Goal: Information Seeking & Learning: Learn about a topic

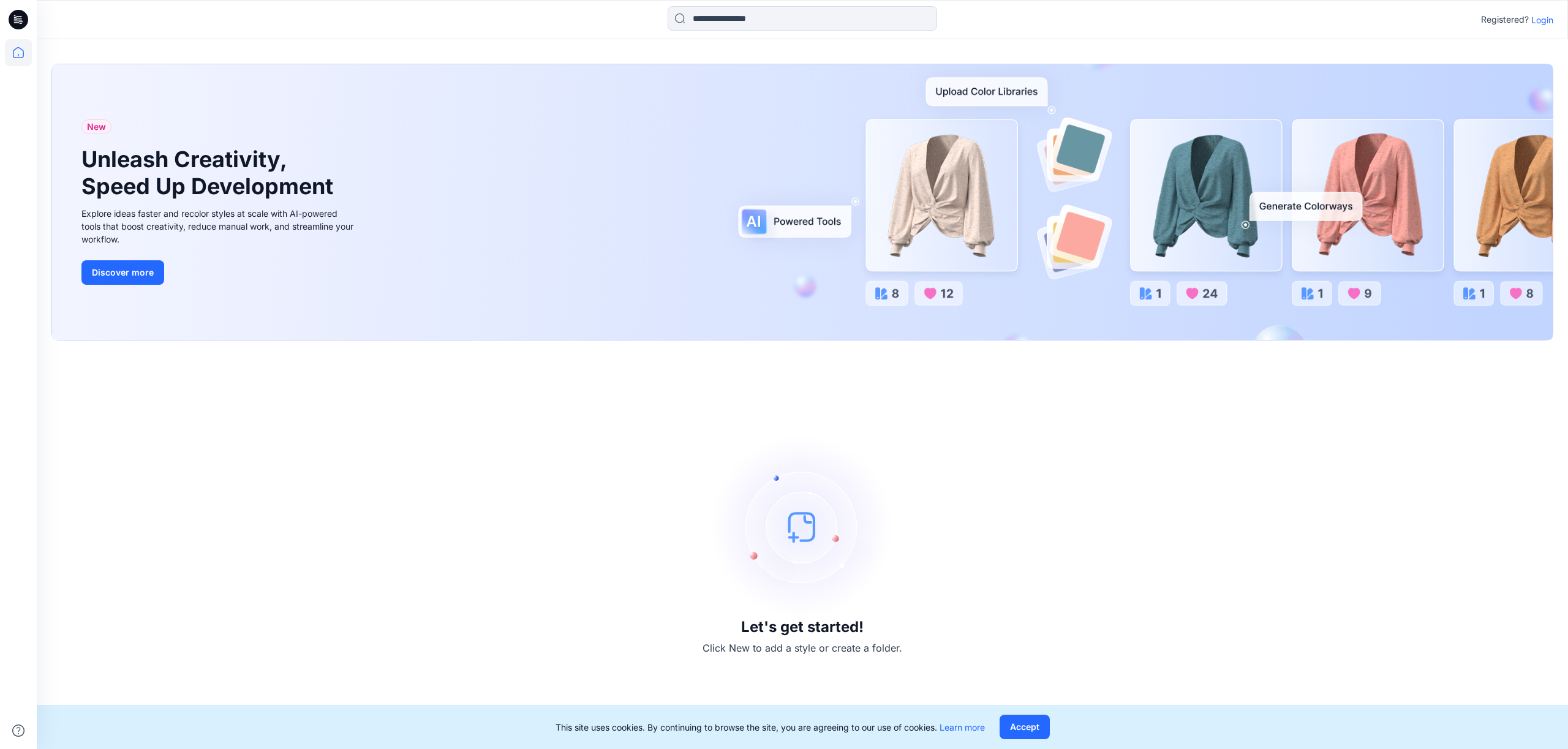
click at [1537, 14] on p "Login" at bounding box center [1542, 20] width 22 height 13
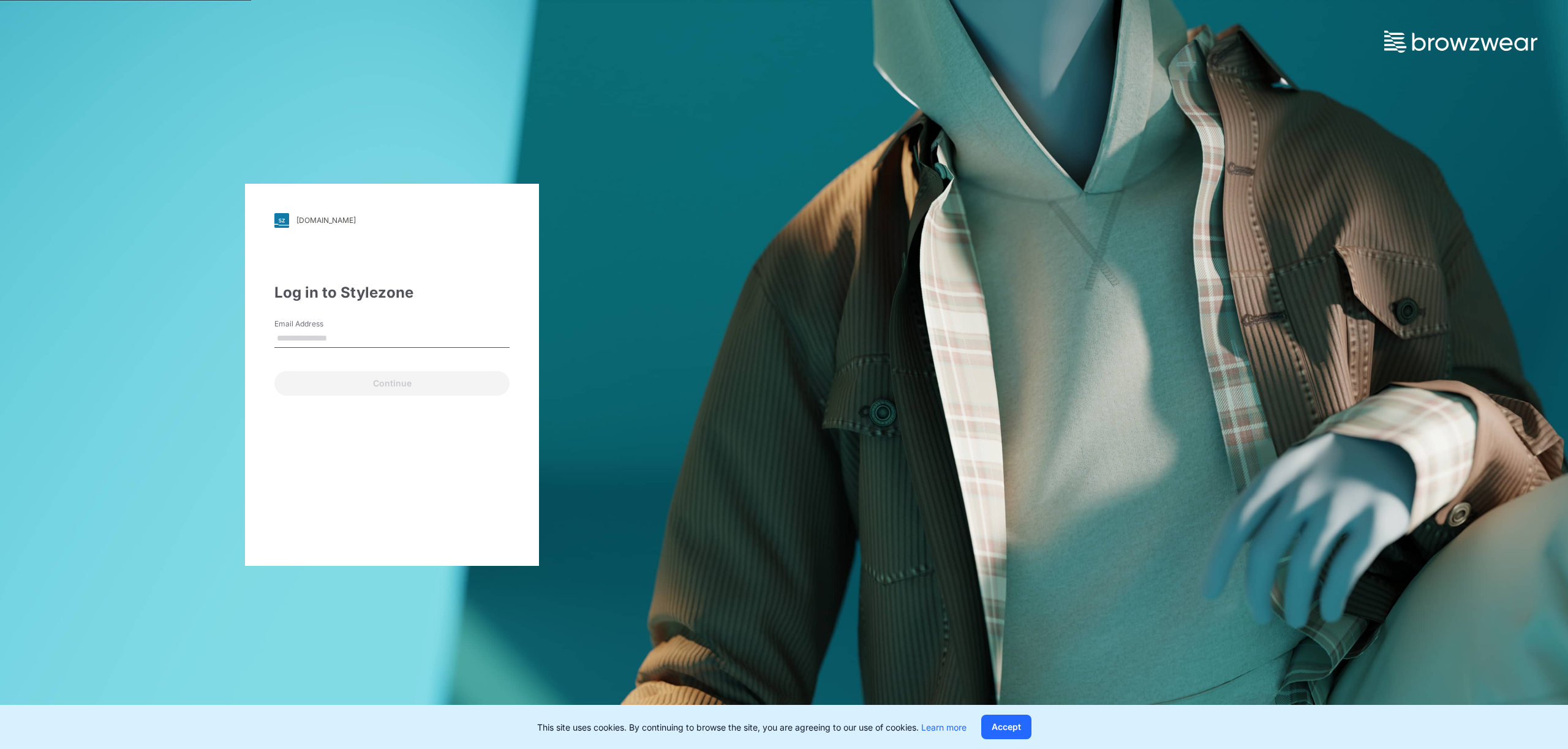
type input "**********"
click at [396, 367] on div "Continue" at bounding box center [392, 381] width 236 height 29
click at [395, 372] on button "Continue" at bounding box center [392, 383] width 236 height 24
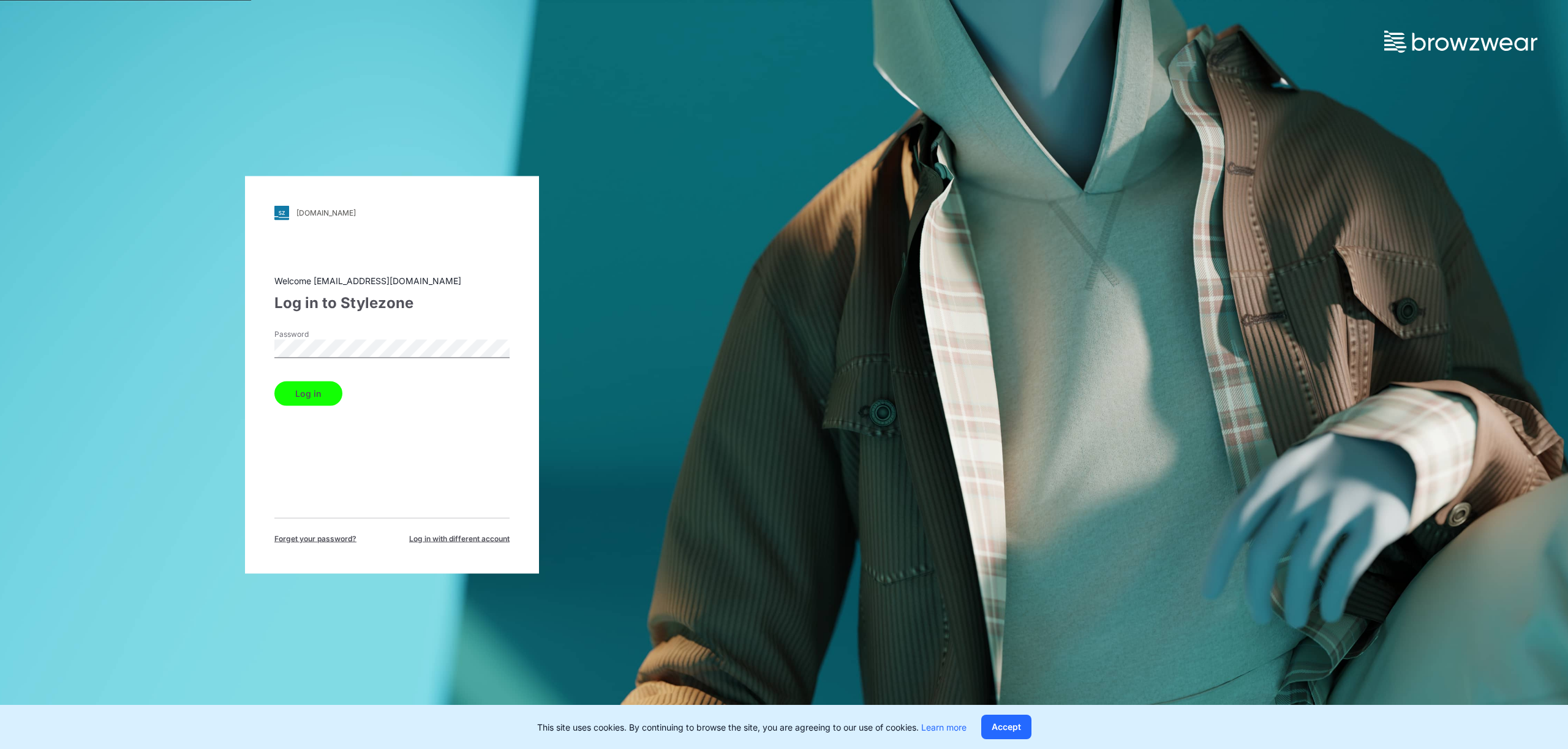
click at [312, 387] on button "Log in" at bounding box center [308, 392] width 68 height 24
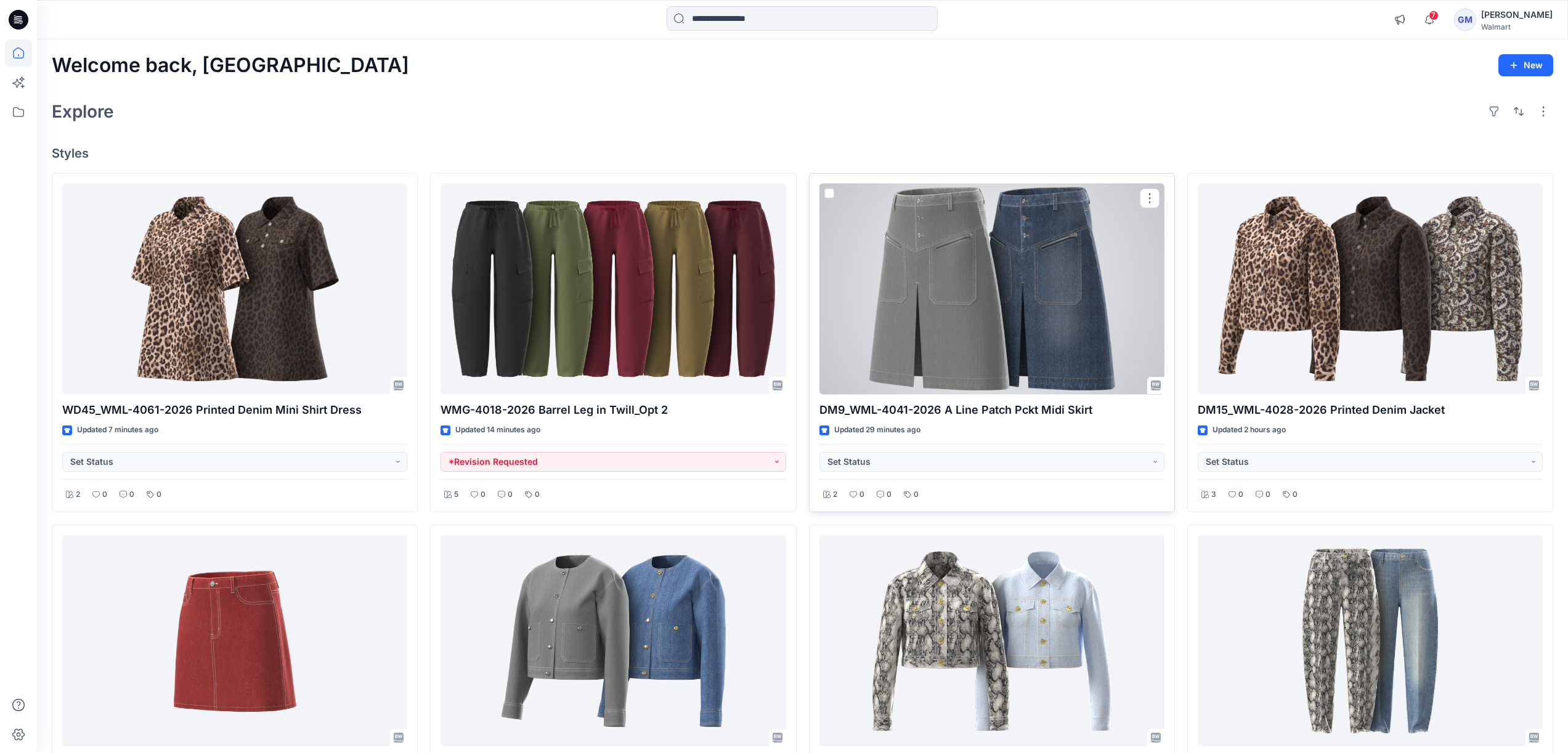
click at [987, 237] on div at bounding box center [991, 289] width 345 height 211
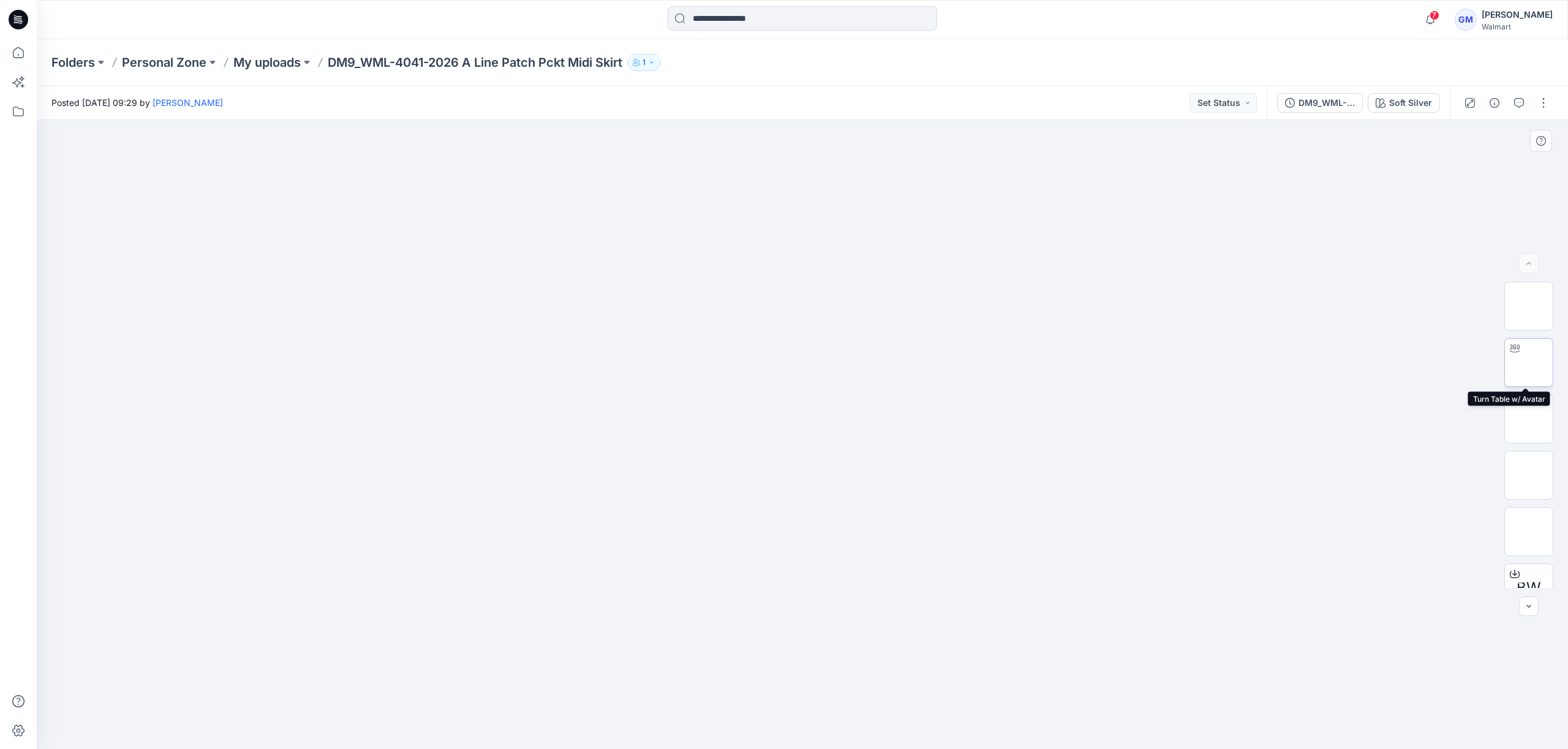
click at [1529, 362] on img at bounding box center [1529, 362] width 0 height 0
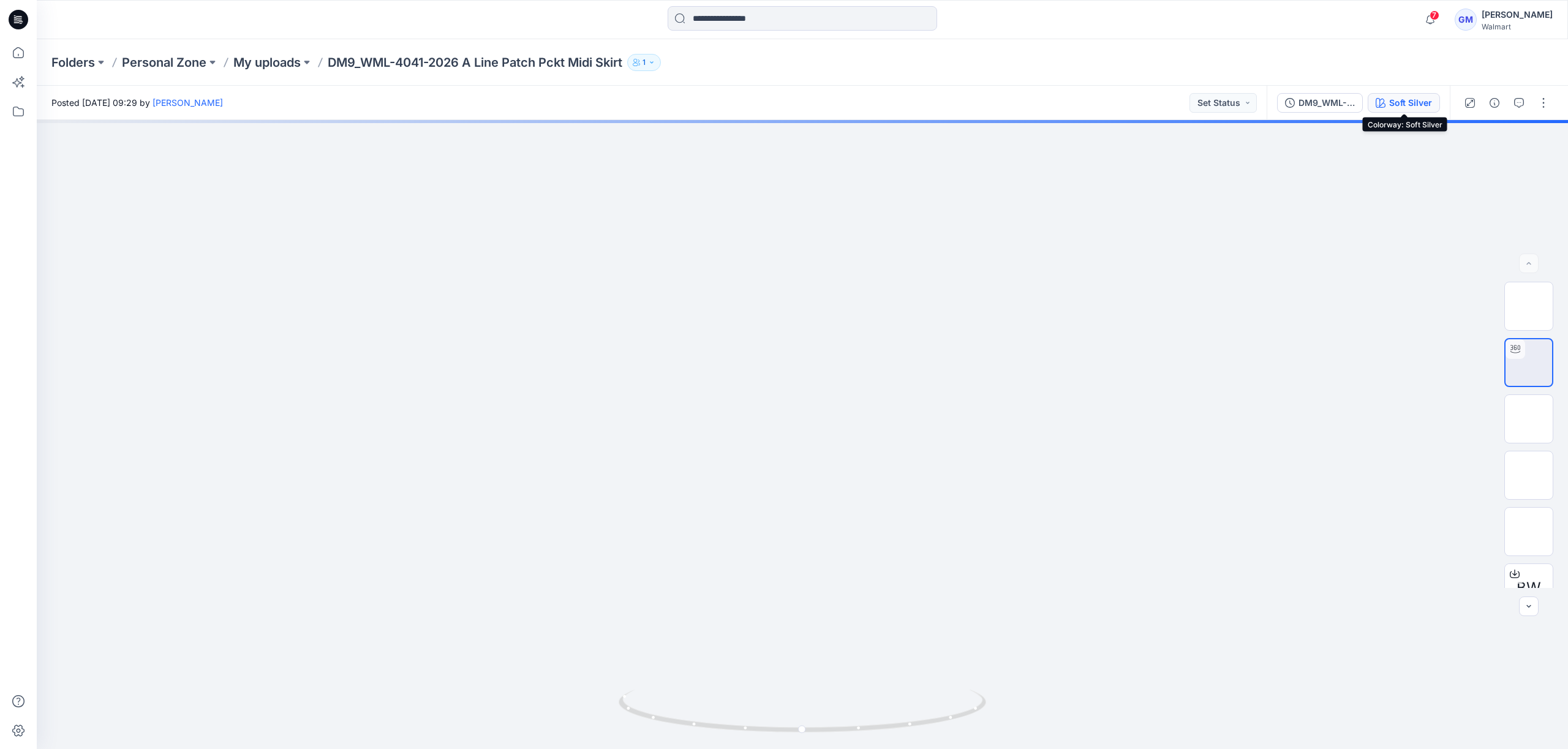
click at [1421, 106] on div "Soft Silver" at bounding box center [1410, 103] width 43 height 13
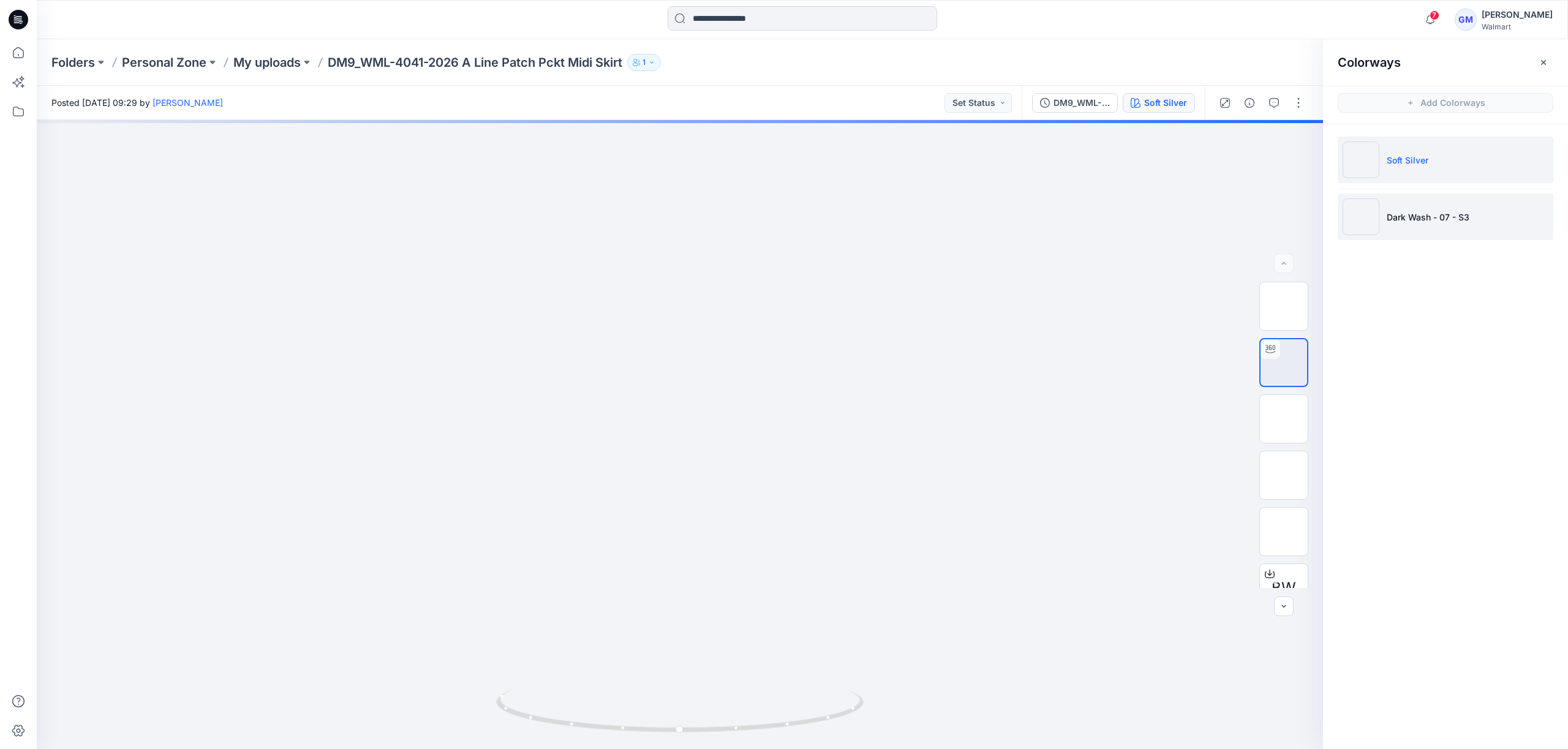
click at [1399, 208] on li "Dark Wash - 07 - S3" at bounding box center [1445, 216] width 216 height 46
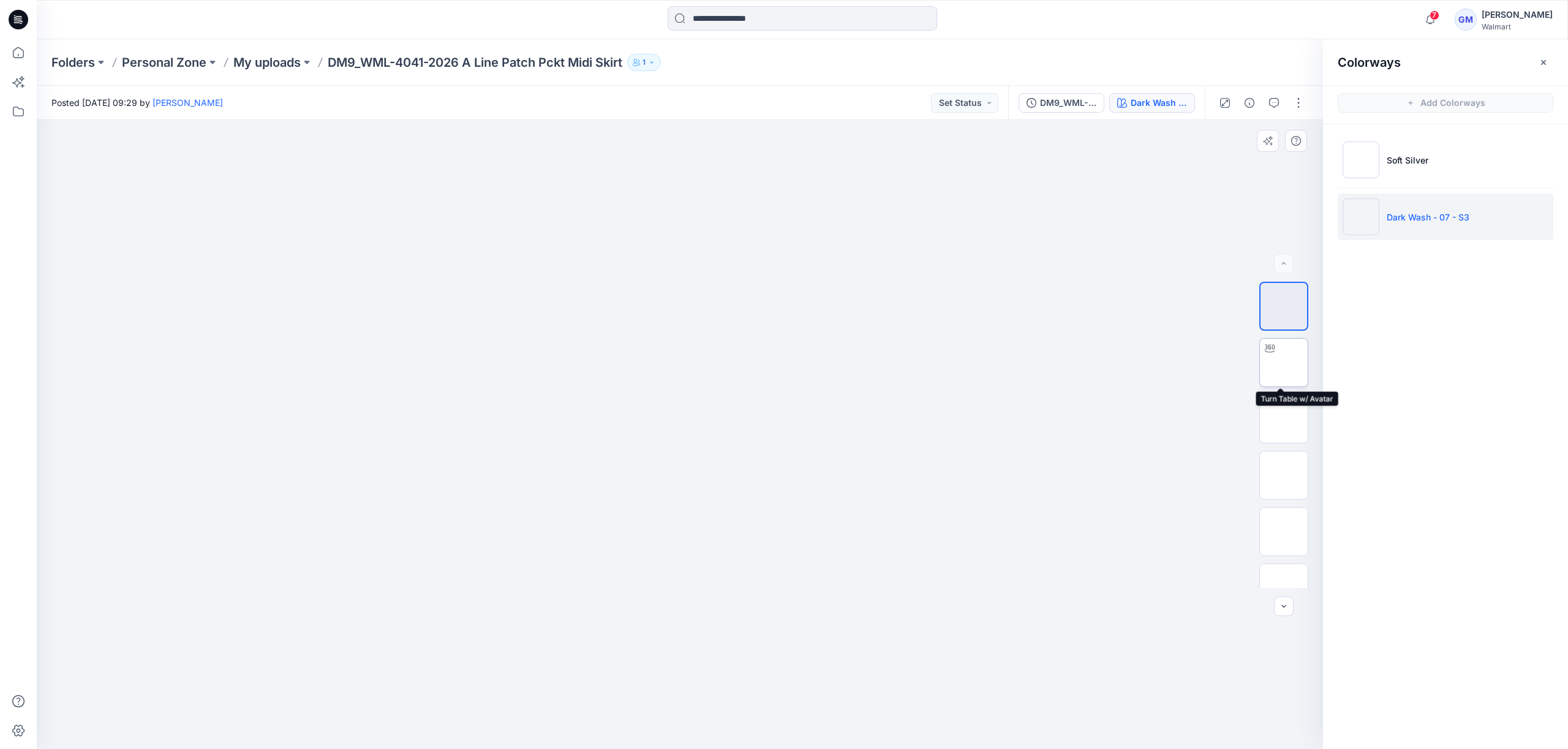
click at [1284, 362] on img at bounding box center [1284, 362] width 0 height 0
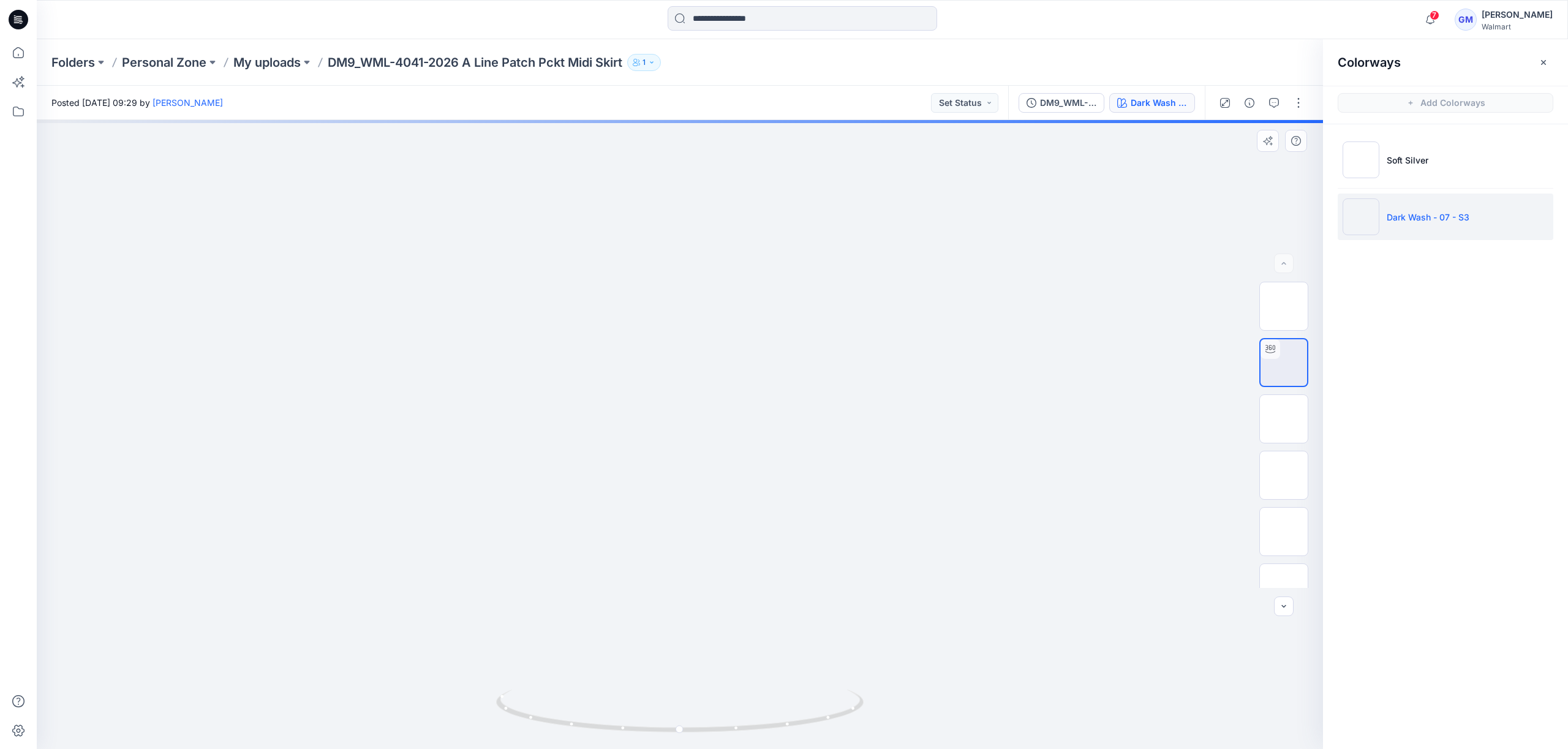
drag, startPoint x: 743, startPoint y: 632, endPoint x: 778, endPoint y: 412, distance: 222.8
drag, startPoint x: 838, startPoint y: 705, endPoint x: 887, endPoint y: 663, distance: 64.5
click at [887, 663] on div at bounding box center [679, 434] width 1286 height 629
drag, startPoint x: 796, startPoint y: 516, endPoint x: 795, endPoint y: 583, distance: 67.0
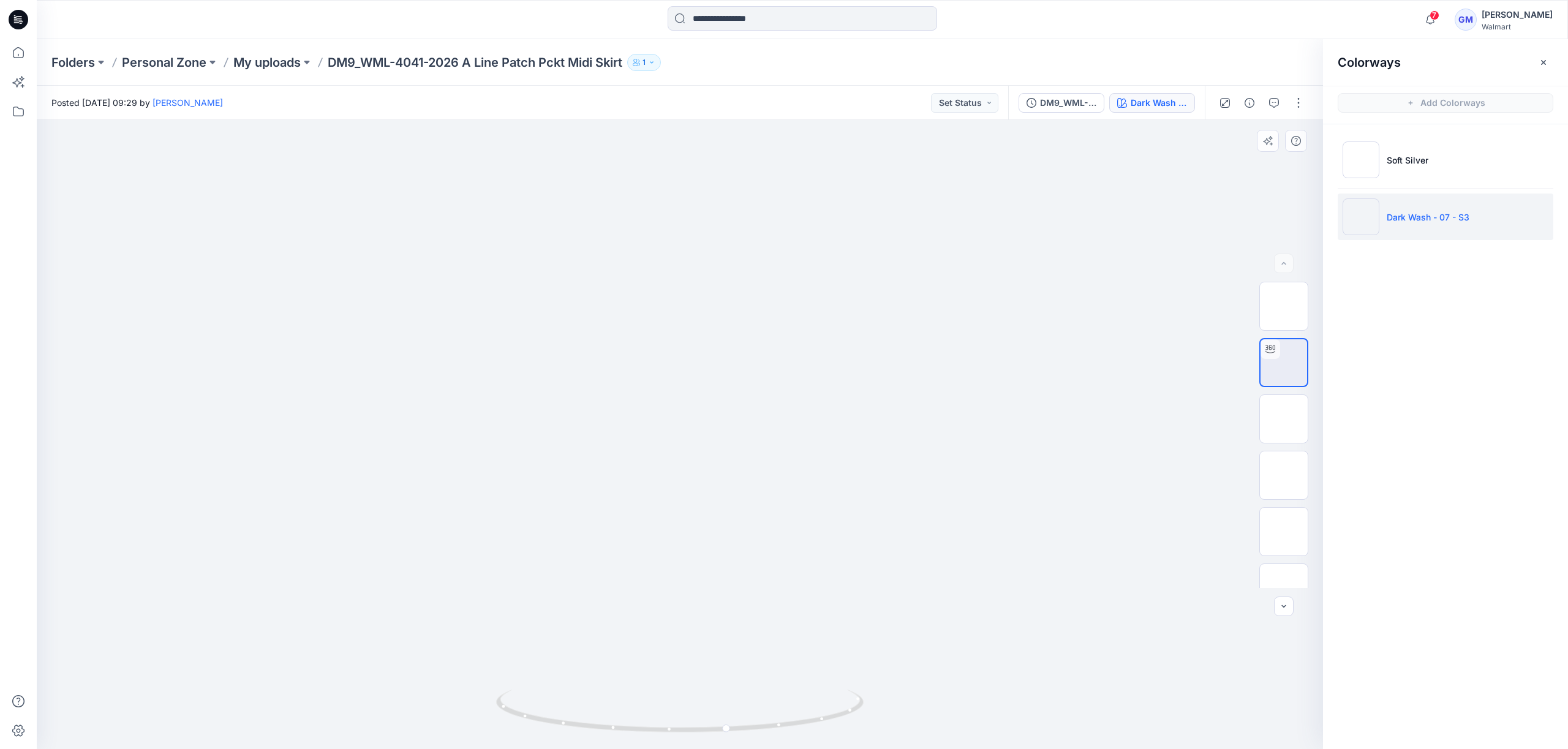
drag, startPoint x: 836, startPoint y: 711, endPoint x: 789, endPoint y: 654, distance: 73.9
click at [789, 654] on div at bounding box center [679, 434] width 1286 height 629
drag, startPoint x: 792, startPoint y: 528, endPoint x: 1050, endPoint y: 639, distance: 280.9
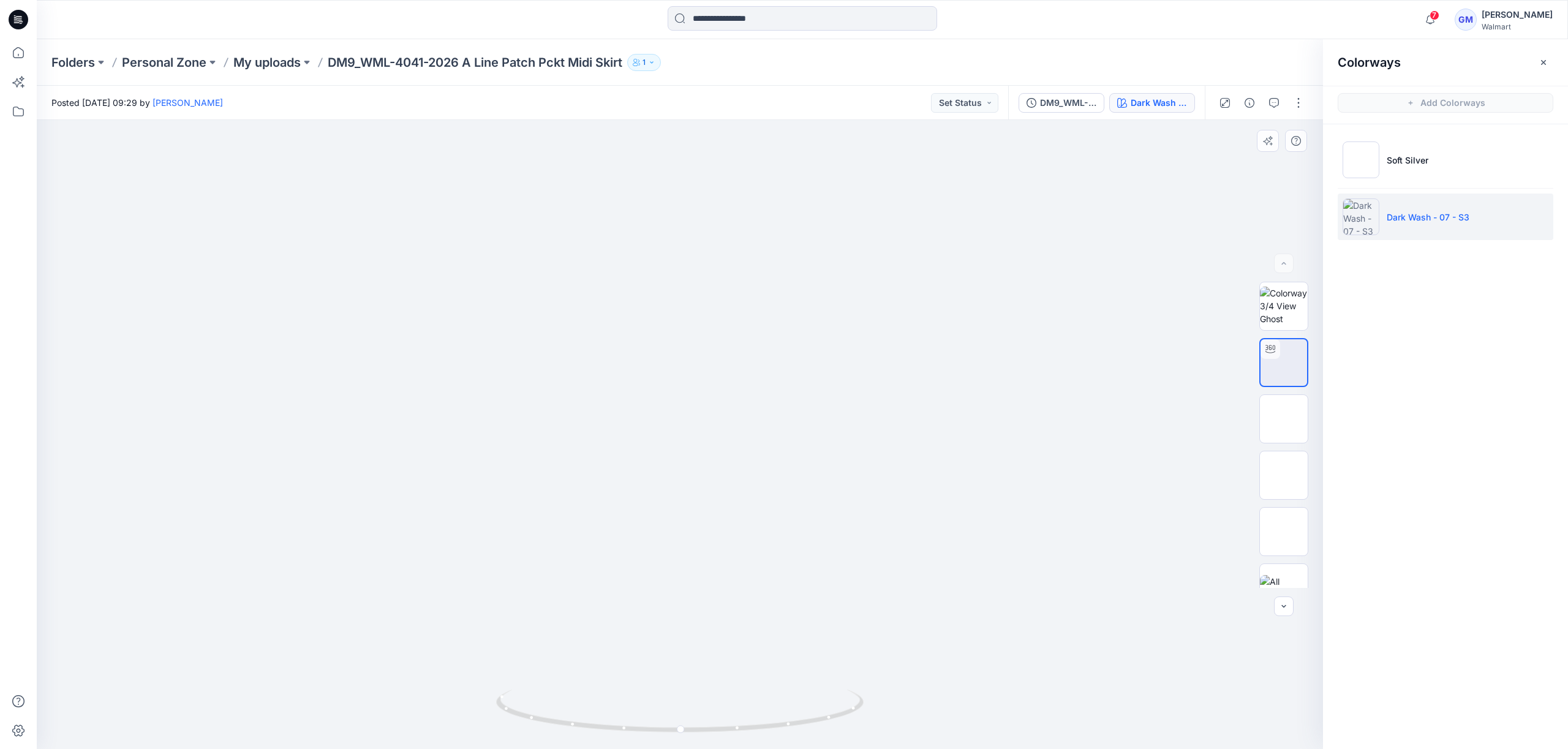
drag, startPoint x: 735, startPoint y: 620, endPoint x: 810, endPoint y: 549, distance: 103.3
click at [810, 549] on img at bounding box center [679, 246] width 1128 height 1004
drag, startPoint x: 799, startPoint y: 481, endPoint x: 827, endPoint y: 546, distance: 70.8
click at [827, 546] on img at bounding box center [710, 112] width 1589 height 1274
drag, startPoint x: 858, startPoint y: 585, endPoint x: 848, endPoint y: 557, distance: 29.7
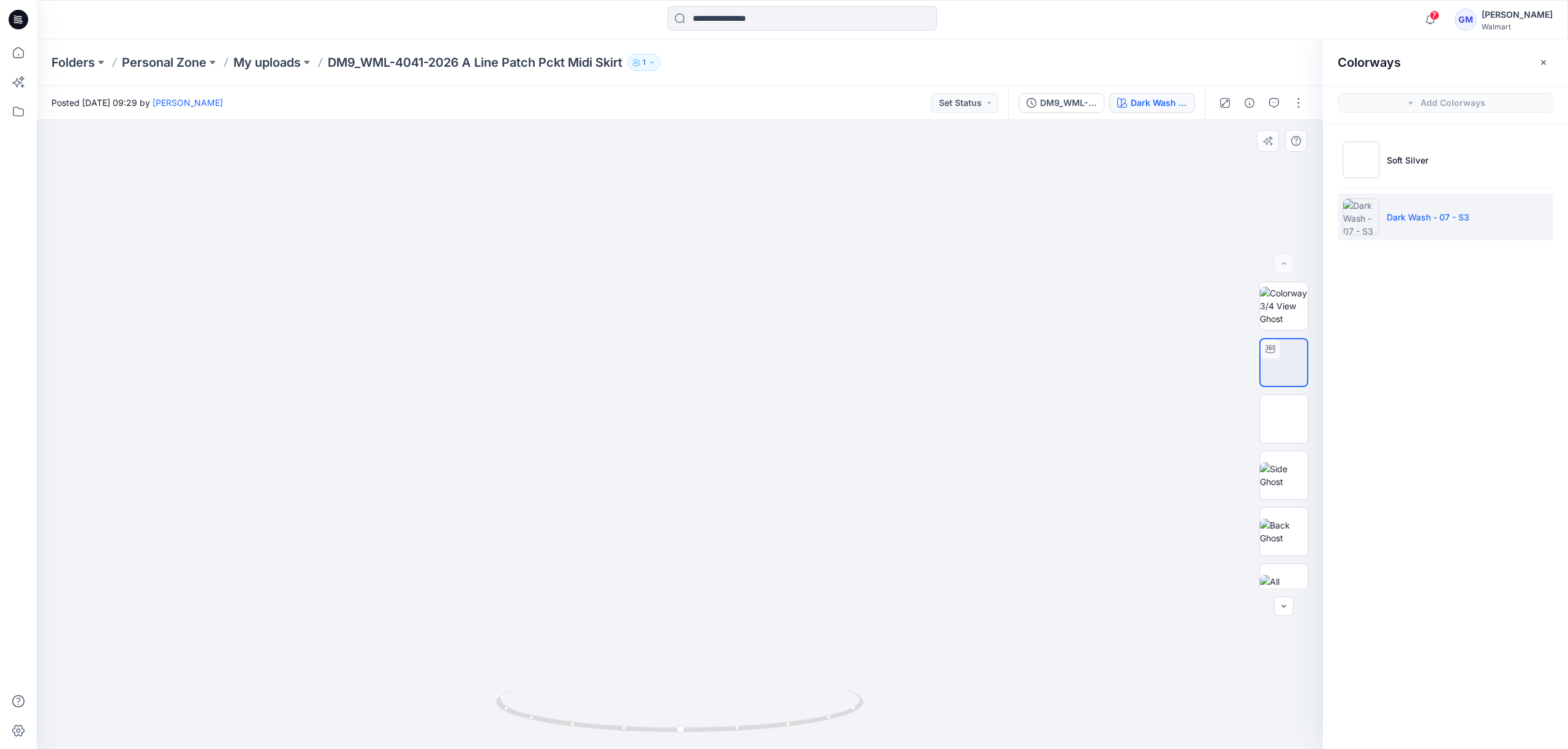
click at [848, 557] on img at bounding box center [716, 45] width 1741 height 1409
drag, startPoint x: 846, startPoint y: 717, endPoint x: 692, endPoint y: 694, distance: 155.7
click at [692, 694] on icon at bounding box center [681, 712] width 371 height 46
drag, startPoint x: 617, startPoint y: 728, endPoint x: 807, endPoint y: 726, distance: 190.0
click at [807, 726] on icon at bounding box center [681, 712] width 371 height 46
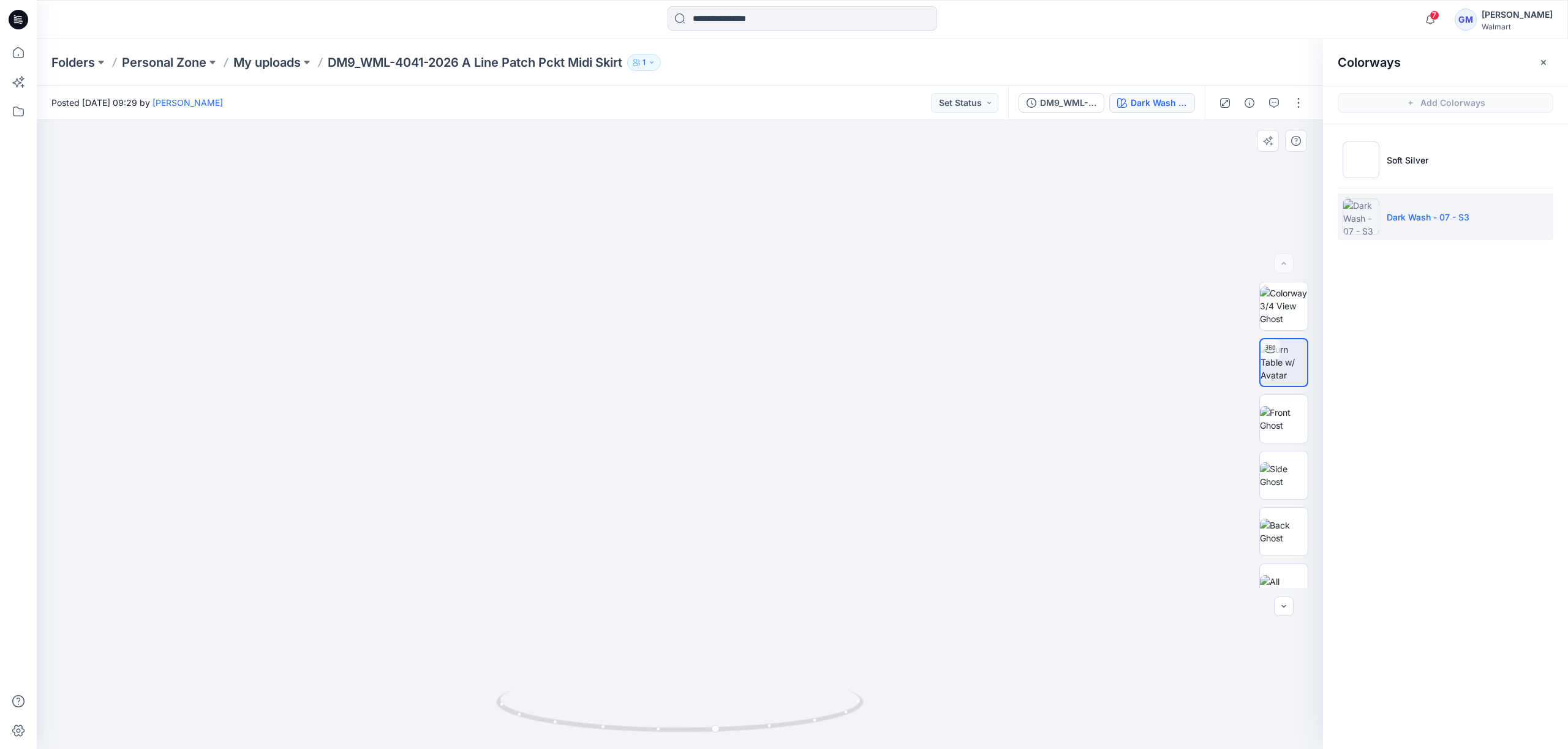
drag, startPoint x: 734, startPoint y: 351, endPoint x: 736, endPoint y: 602, distance: 251.0
click at [21, 60] on icon at bounding box center [18, 52] width 27 height 27
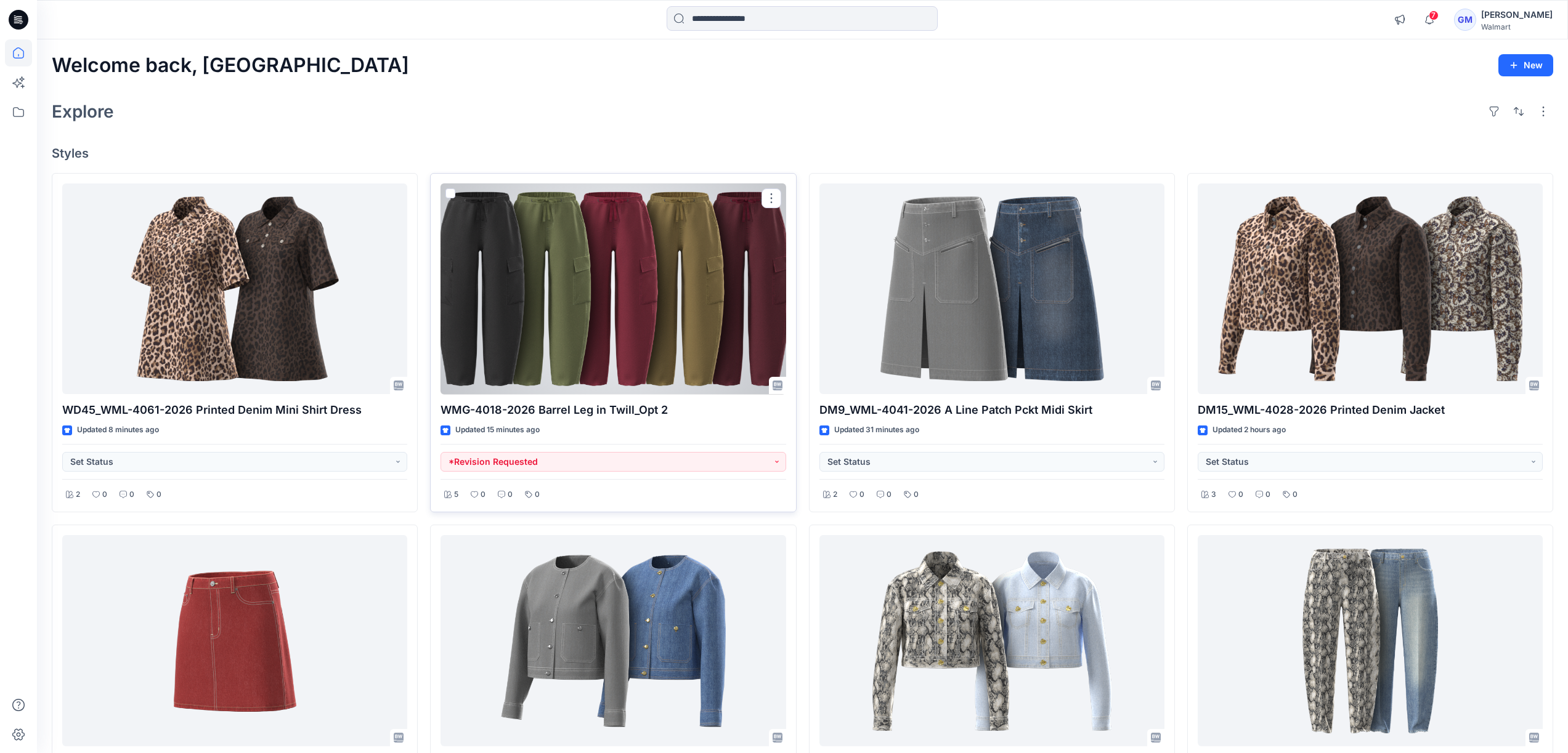
click at [646, 268] on div at bounding box center [612, 289] width 345 height 211
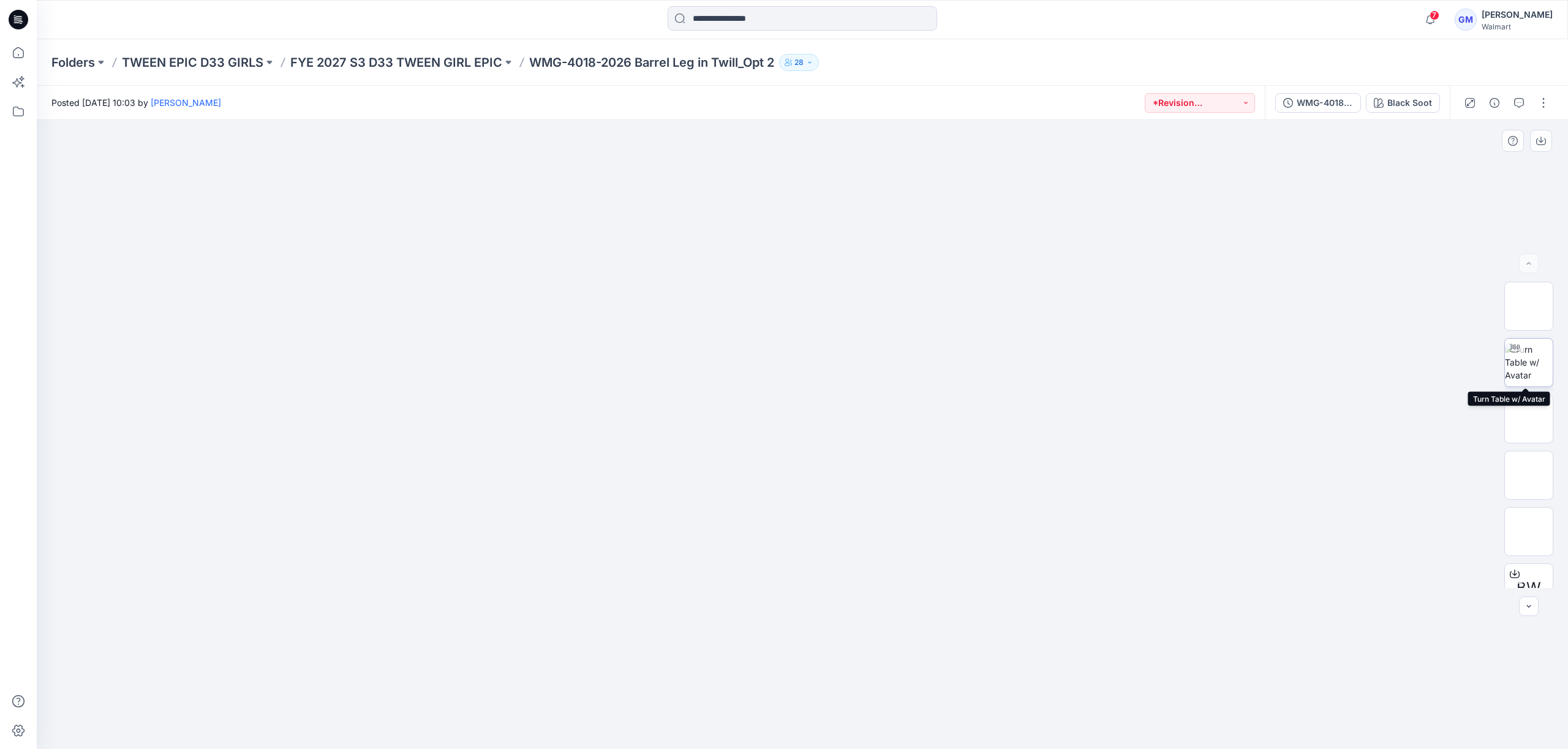
click at [1517, 377] on img at bounding box center [1528, 362] width 48 height 39
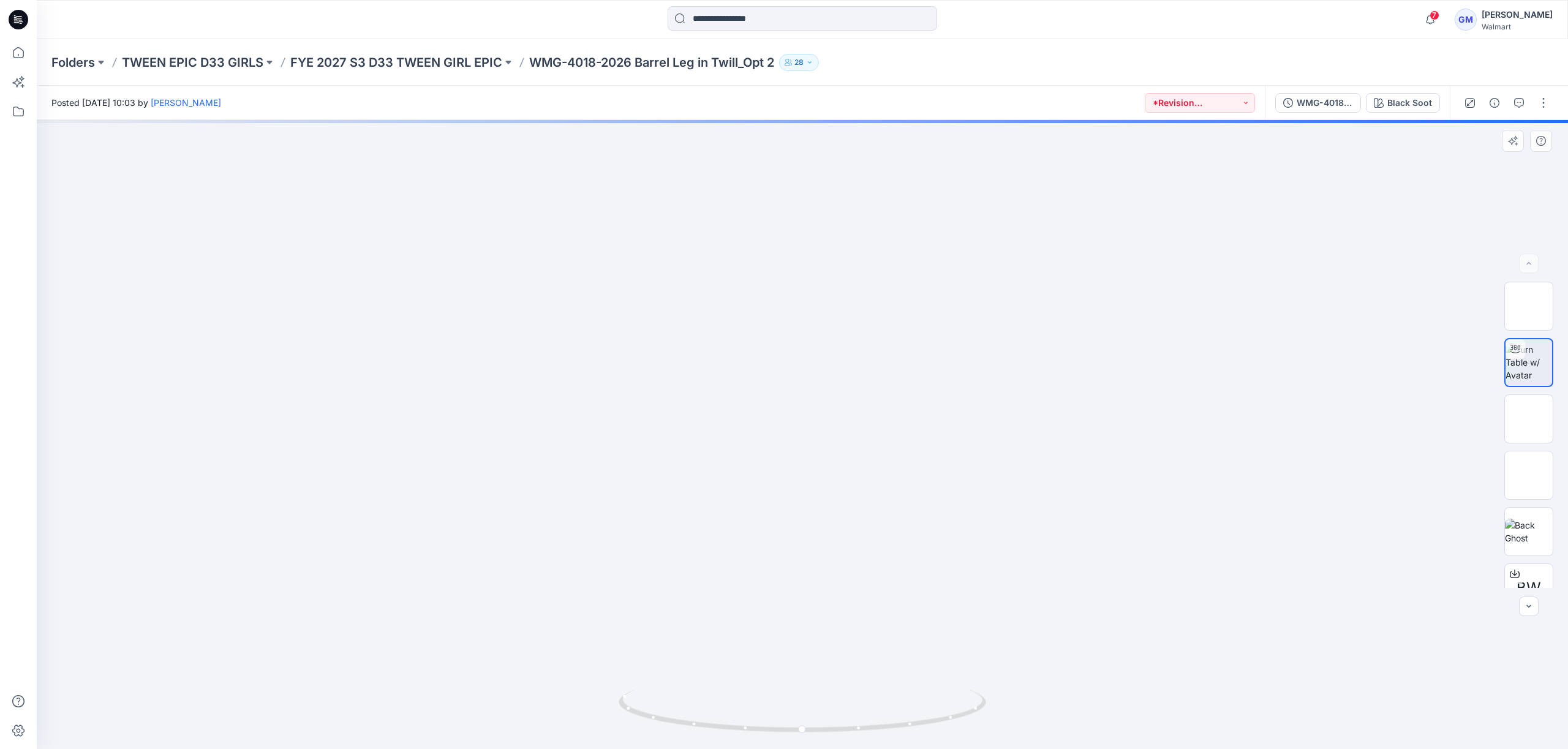
drag, startPoint x: 880, startPoint y: 652, endPoint x: 868, endPoint y: 304, distance: 348.2
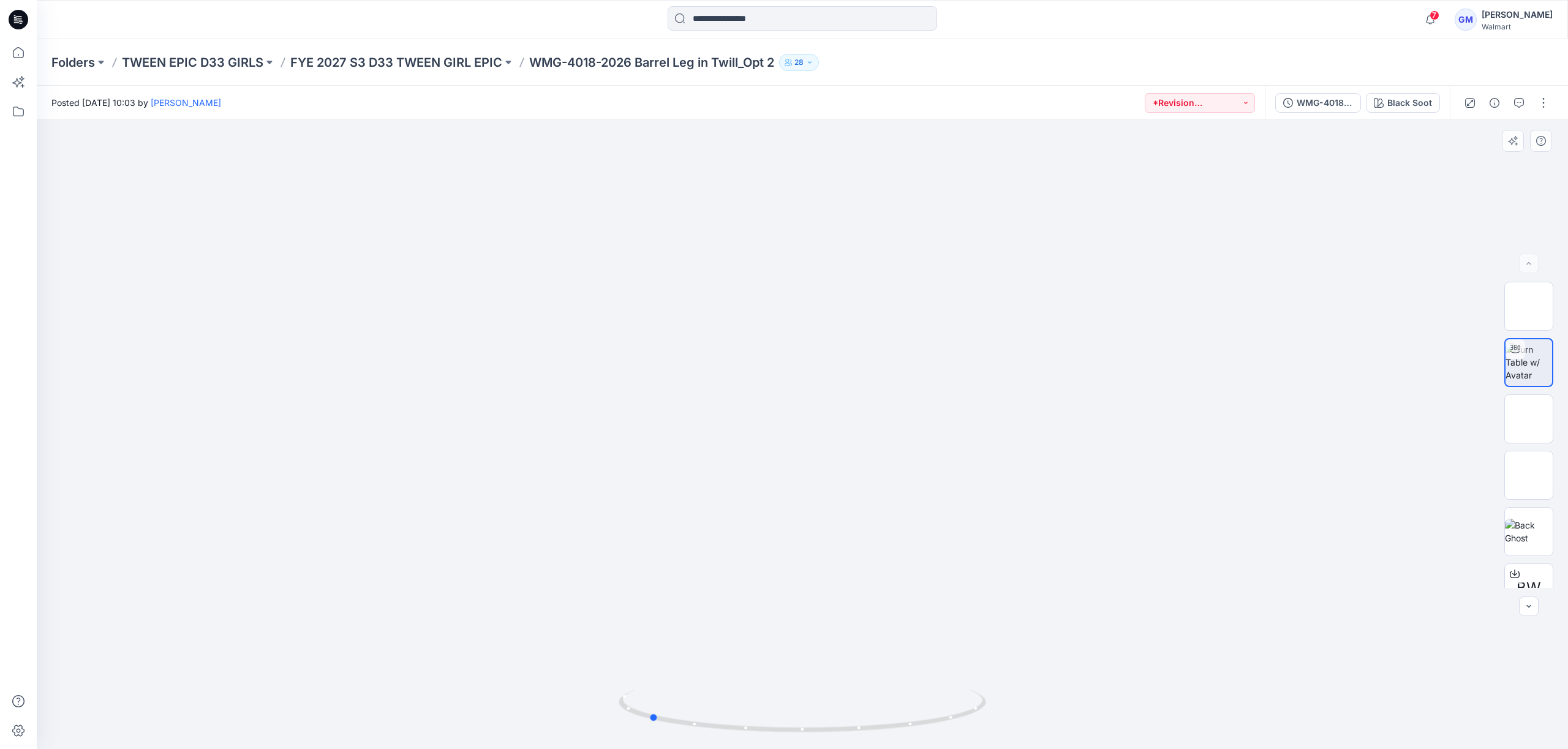
drag, startPoint x: 972, startPoint y: 717, endPoint x: 818, endPoint y: 682, distance: 157.9
click at [818, 682] on div at bounding box center [802, 434] width 1531 height 629
drag, startPoint x: 819, startPoint y: 712, endPoint x: 1006, endPoint y: 717, distance: 187.1
click at [1006, 717] on div at bounding box center [802, 434] width 1531 height 629
drag, startPoint x: 888, startPoint y: 677, endPoint x: 941, endPoint y: 191, distance: 488.9
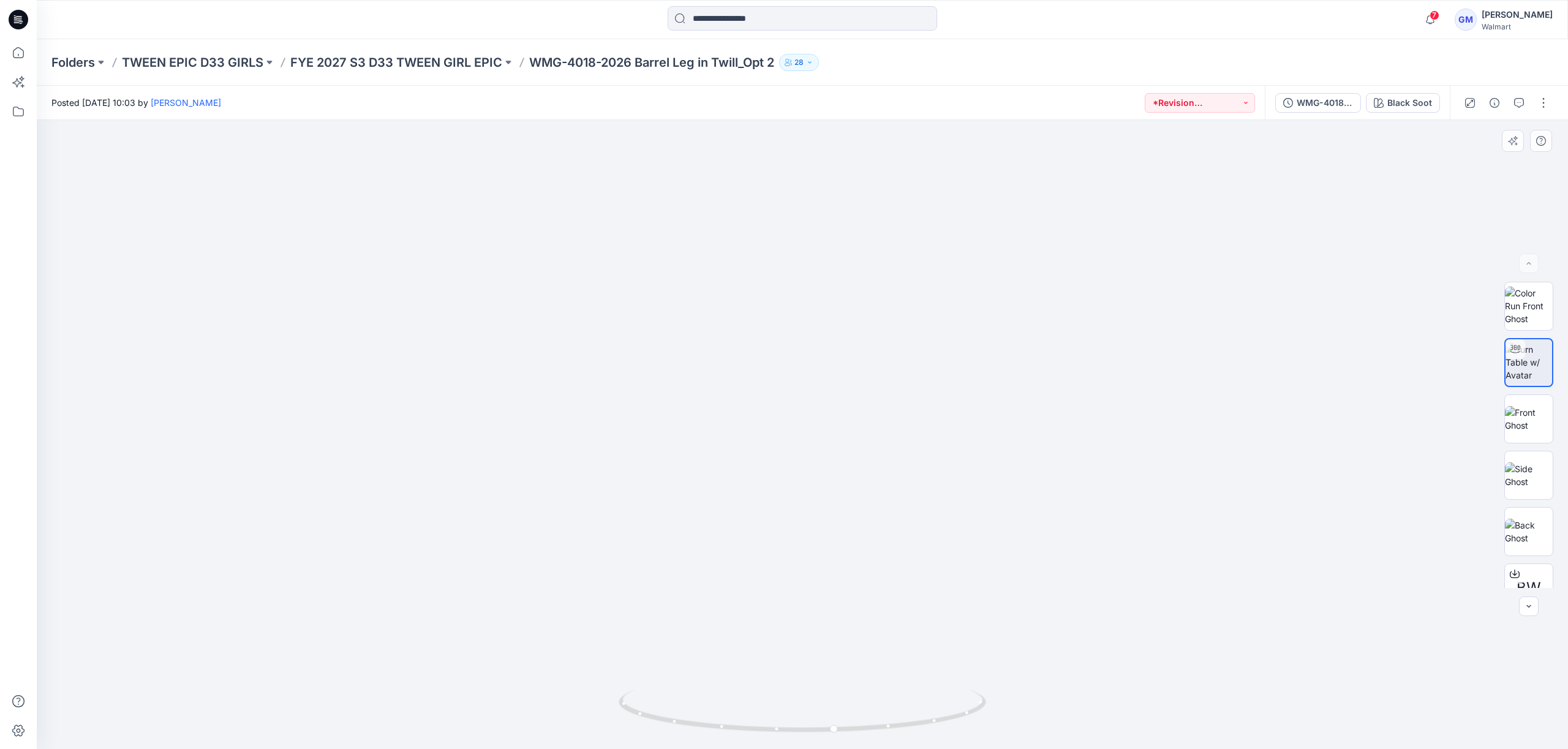
drag, startPoint x: 897, startPoint y: 357, endPoint x: 886, endPoint y: 610, distance: 253.2
click at [886, 610] on img at bounding box center [794, 100] width 1550 height 1298
click at [10, 55] on icon at bounding box center [18, 52] width 27 height 27
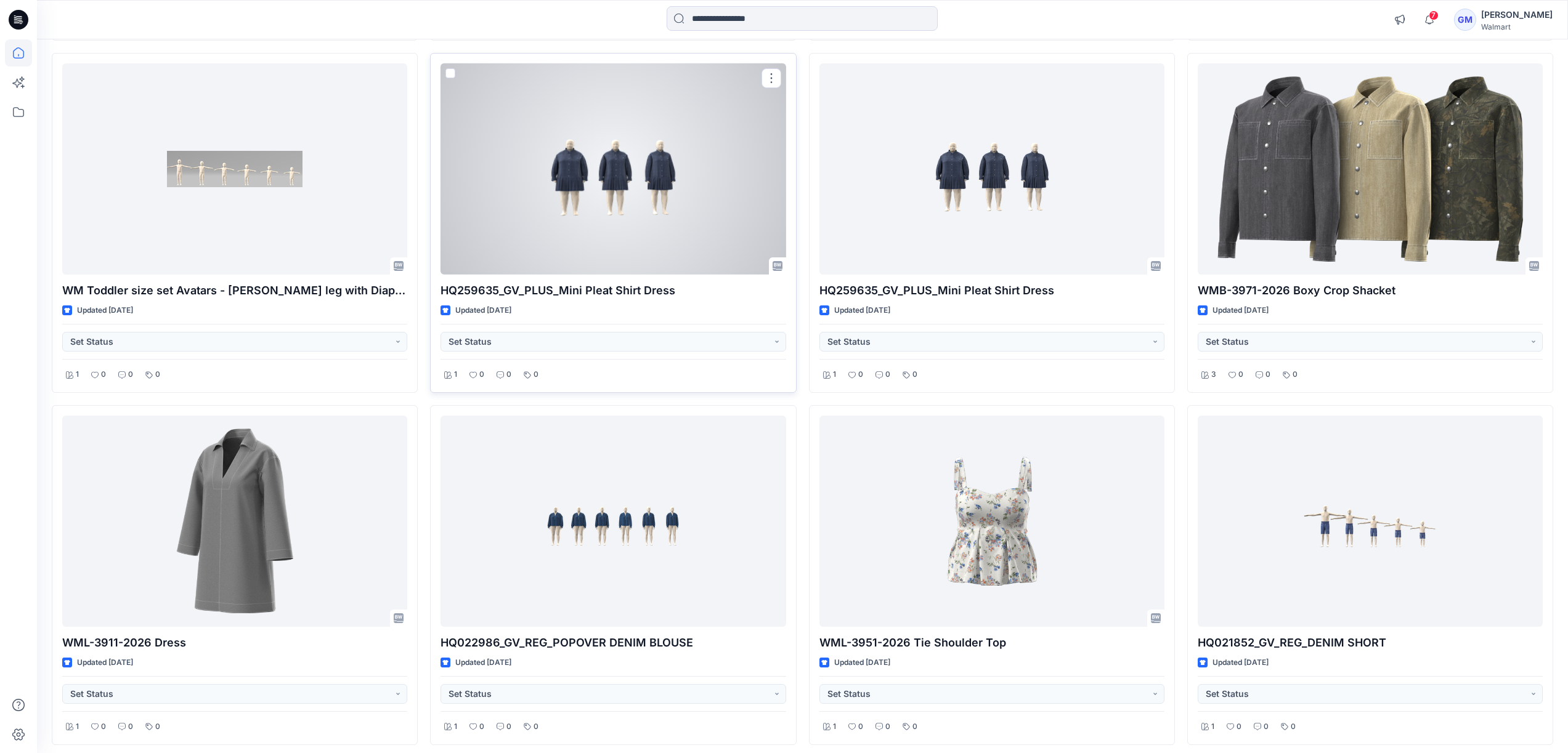
scroll to position [15264, 0]
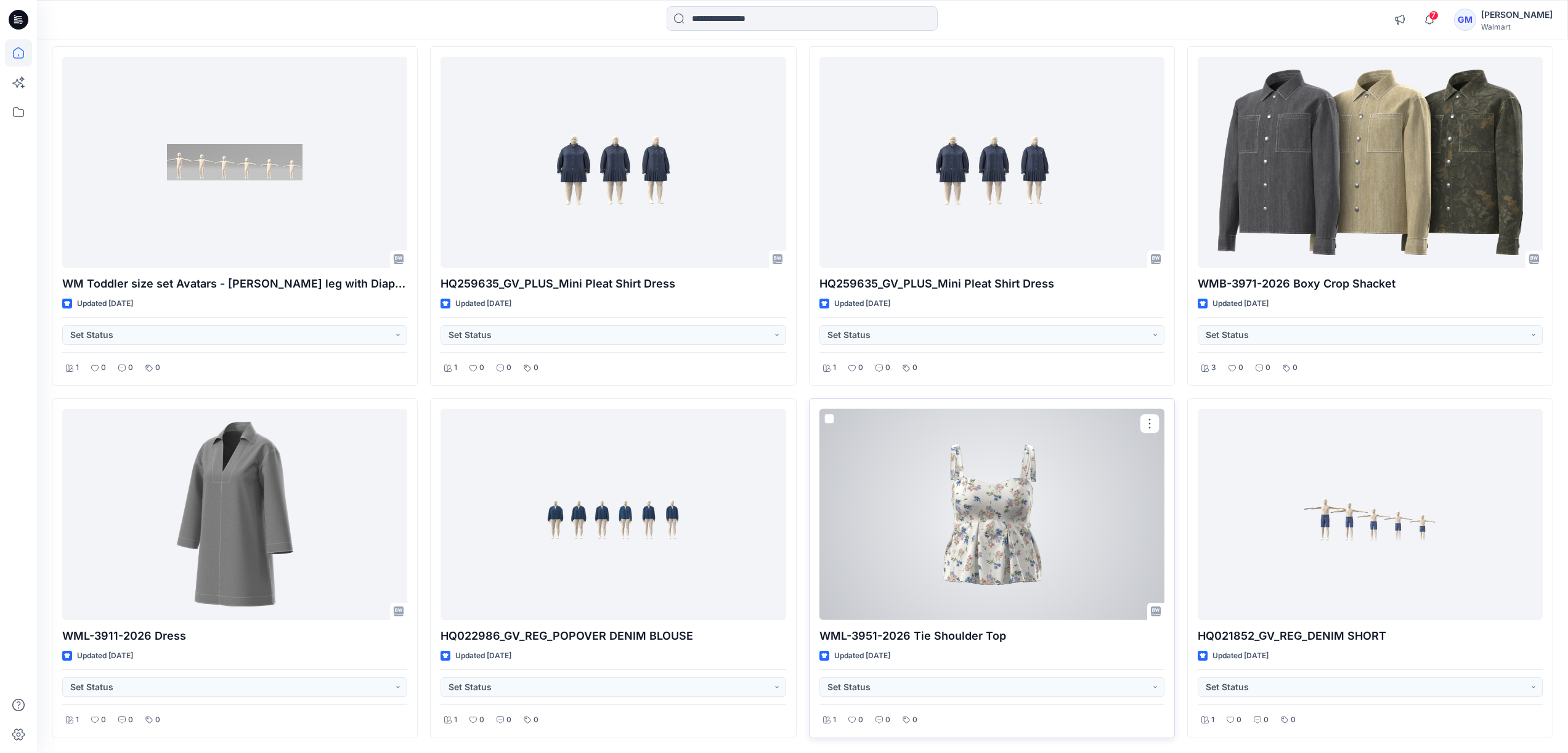
click at [977, 516] on div at bounding box center [991, 514] width 345 height 211
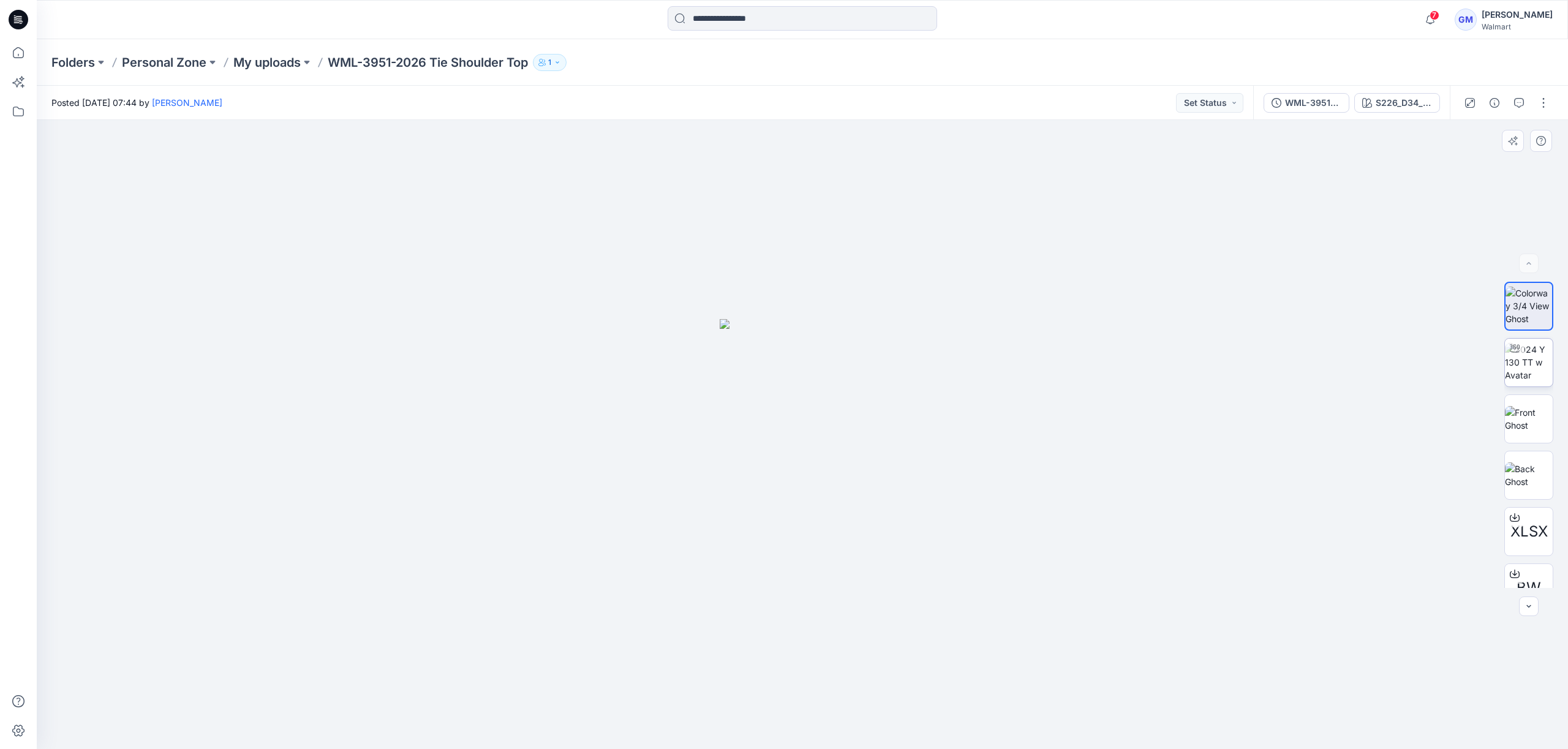
click at [1506, 368] on img at bounding box center [1528, 362] width 48 height 39
drag, startPoint x: 903, startPoint y: 683, endPoint x: 921, endPoint y: 662, distance: 27.7
click at [921, 662] on div at bounding box center [802, 434] width 1531 height 629
drag, startPoint x: 472, startPoint y: 375, endPoint x: 304, endPoint y: 436, distance: 178.7
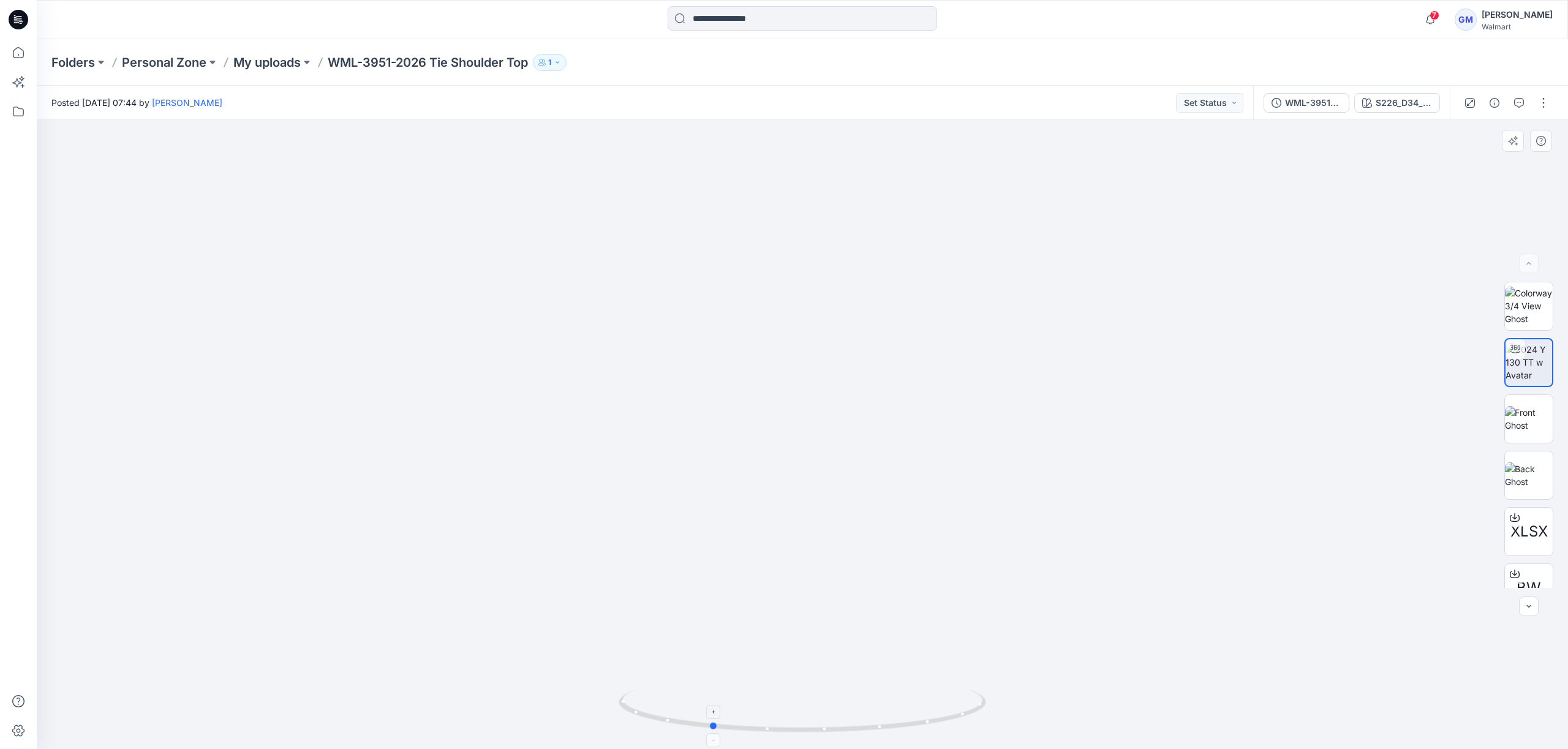
drag, startPoint x: 812, startPoint y: 714, endPoint x: 741, endPoint y: 693, distance: 74.0
click at [741, 693] on icon at bounding box center [803, 712] width 371 height 46
drag, startPoint x: 601, startPoint y: 460, endPoint x: 980, endPoint y: 723, distance: 461.3
click at [866, 748] on html "7 Notifications Your style WMG-4018-2026 Barrel Leg in Twill_Opt 2 has been upd…" at bounding box center [784, 374] width 1568 height 749
click at [1542, 463] on img at bounding box center [1528, 475] width 48 height 26
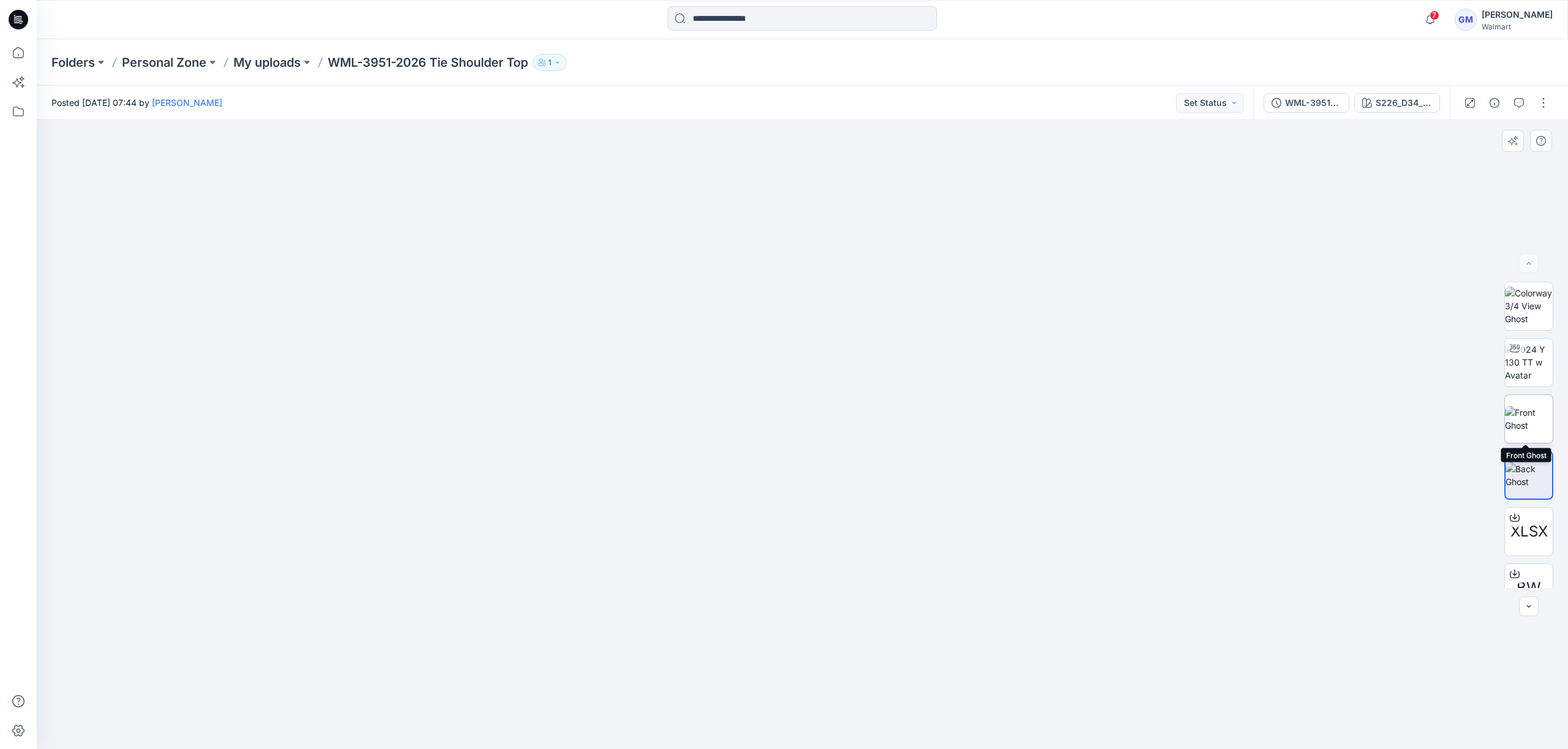
click at [1537, 426] on img at bounding box center [1528, 418] width 48 height 26
click at [1537, 325] on img at bounding box center [1528, 306] width 48 height 39
drag, startPoint x: 1161, startPoint y: 495, endPoint x: 266, endPoint y: 610, distance: 902.4
click at [284, 615] on div at bounding box center [802, 434] width 1531 height 629
drag, startPoint x: 12, startPoint y: 57, endPoint x: 35, endPoint y: 7, distance: 55.0
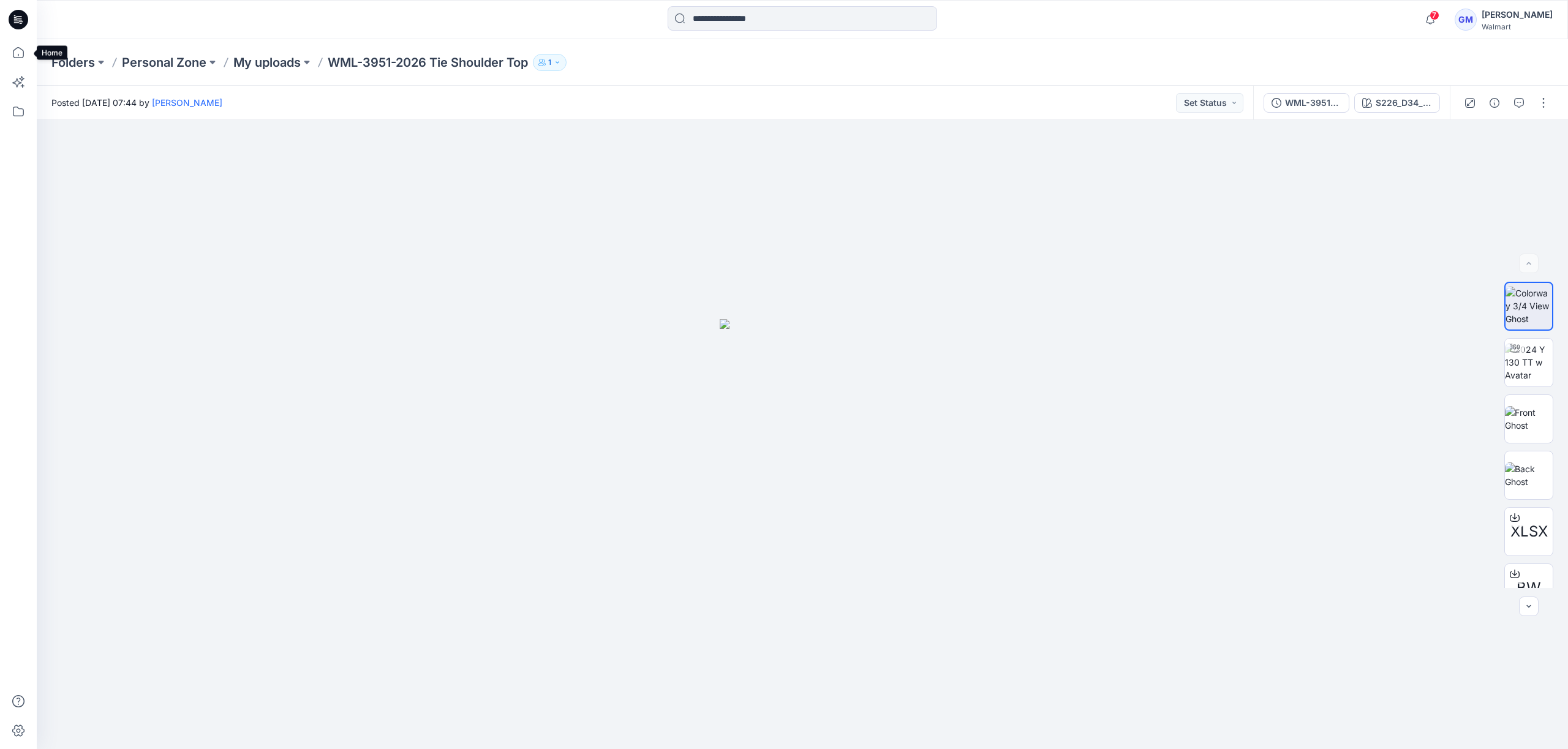
click at [12, 57] on icon at bounding box center [18, 52] width 27 height 27
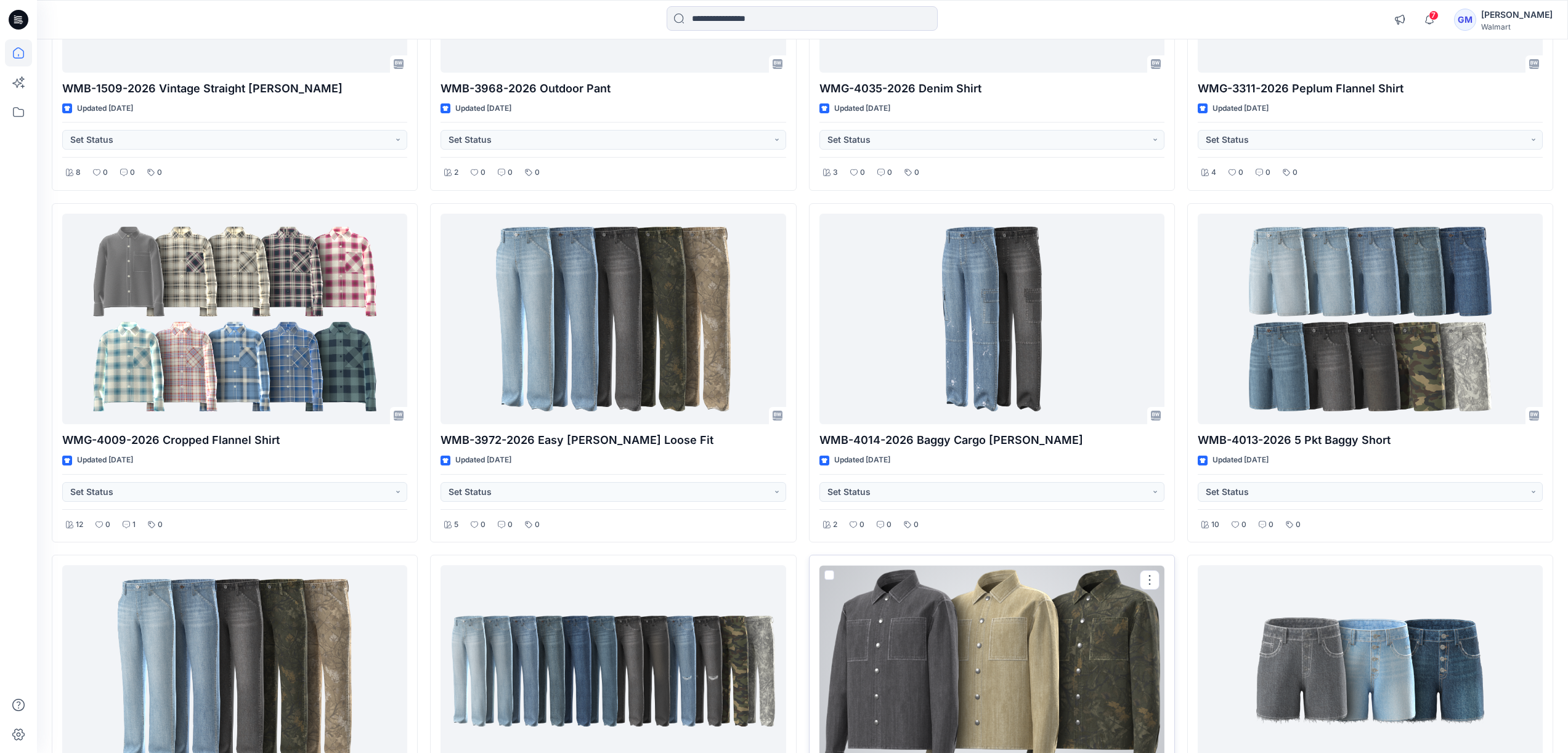
scroll to position [6303, 0]
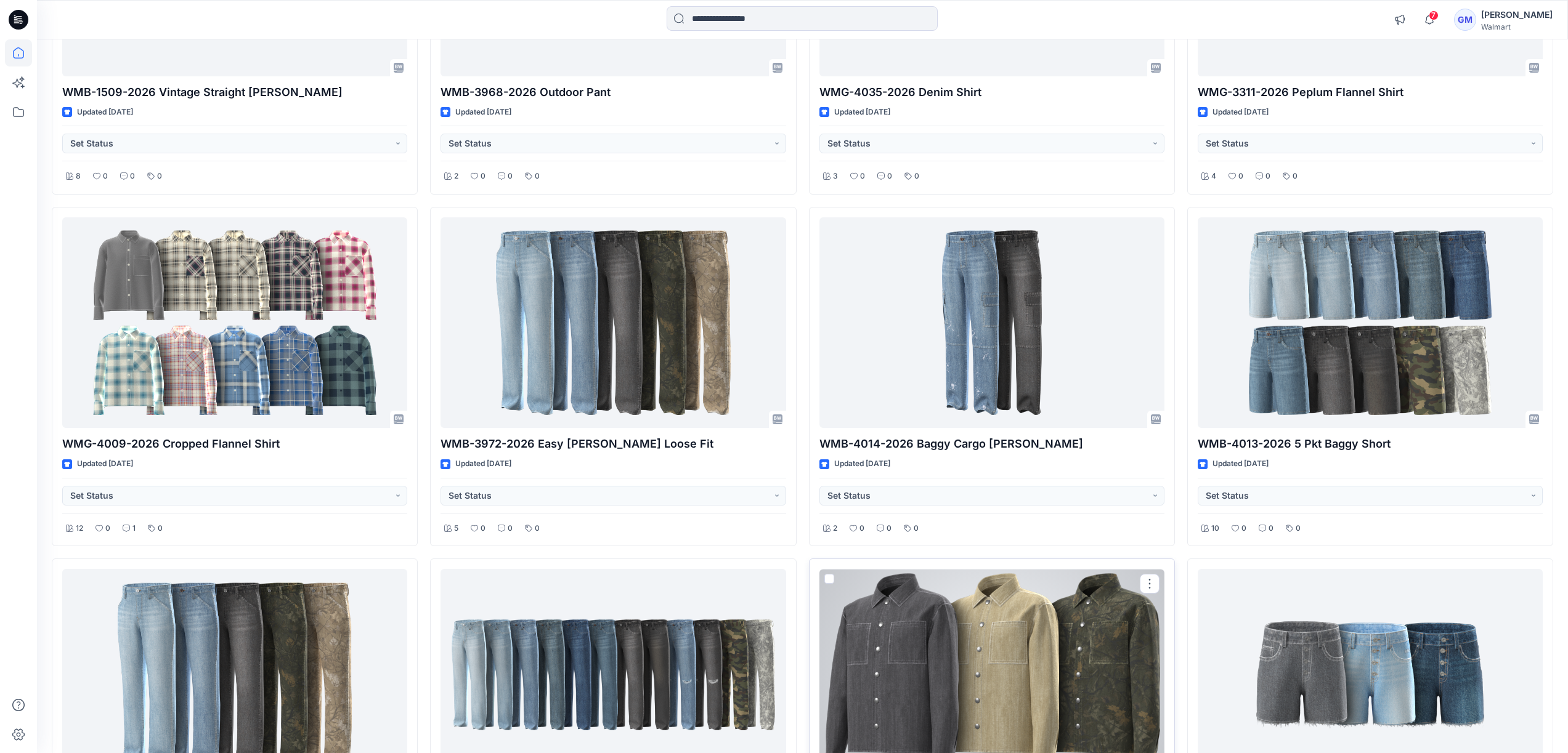
click at [1012, 598] on div at bounding box center [991, 674] width 345 height 211
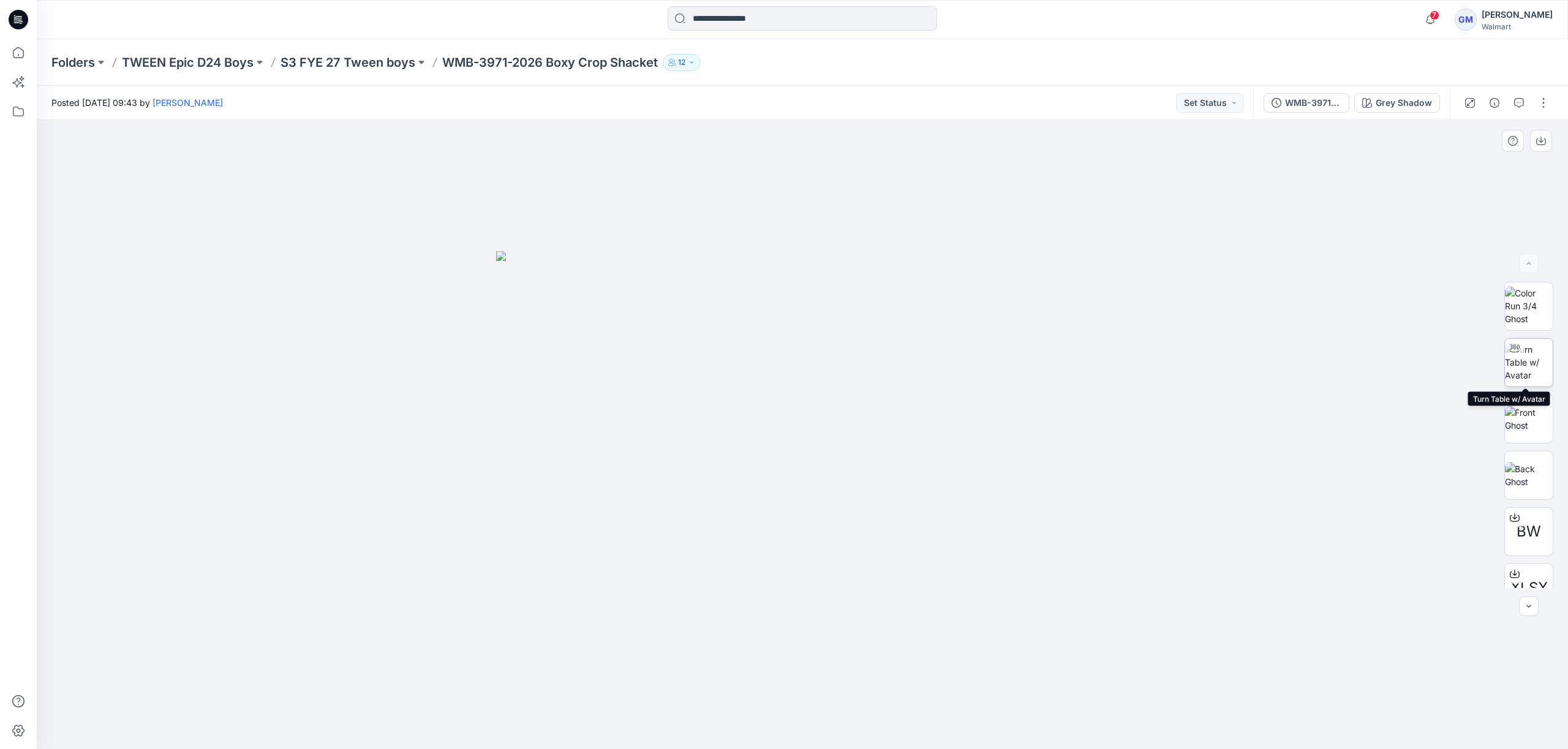
click at [1533, 367] on img at bounding box center [1528, 362] width 48 height 39
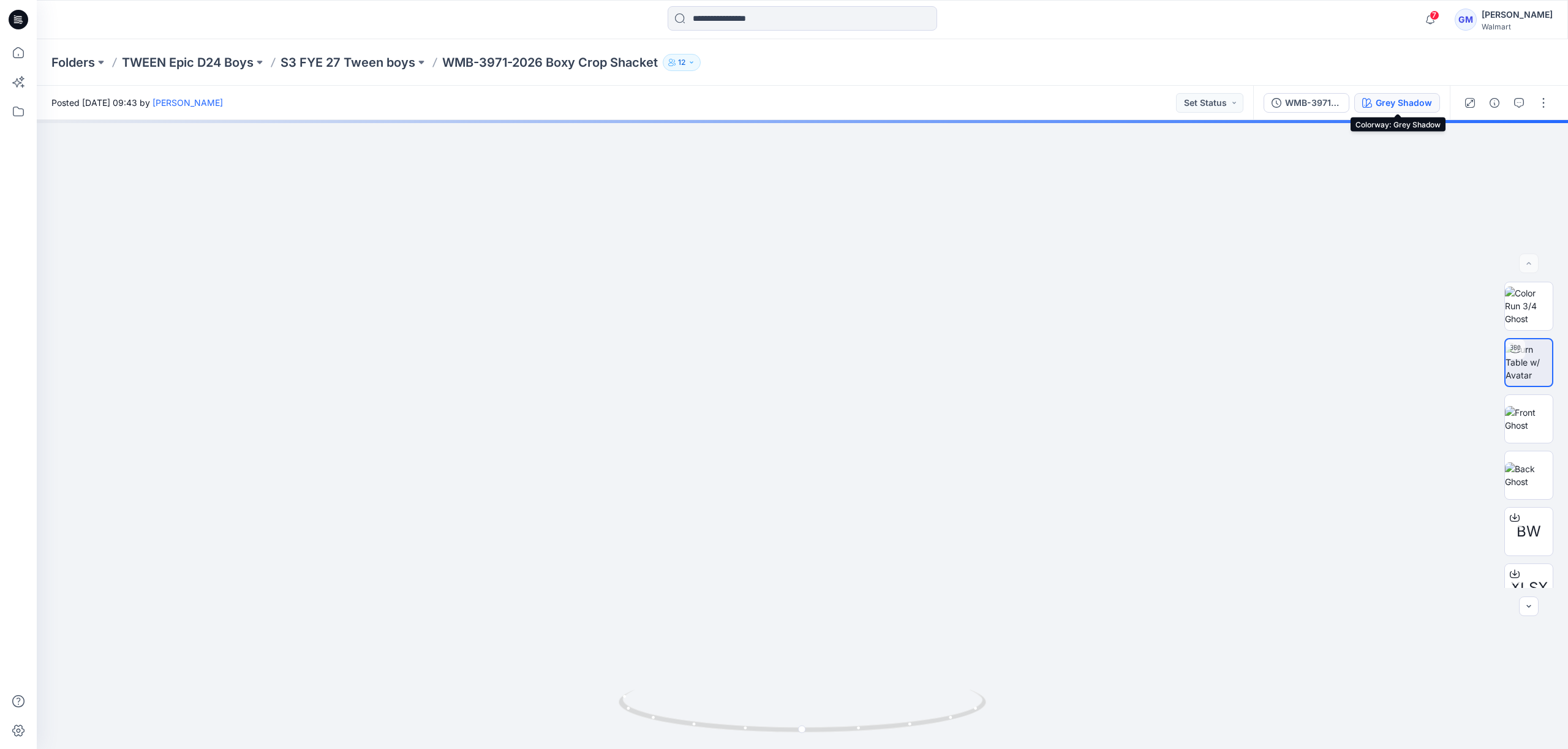
click at [1399, 109] on div "Grey Shadow" at bounding box center [1404, 103] width 56 height 13
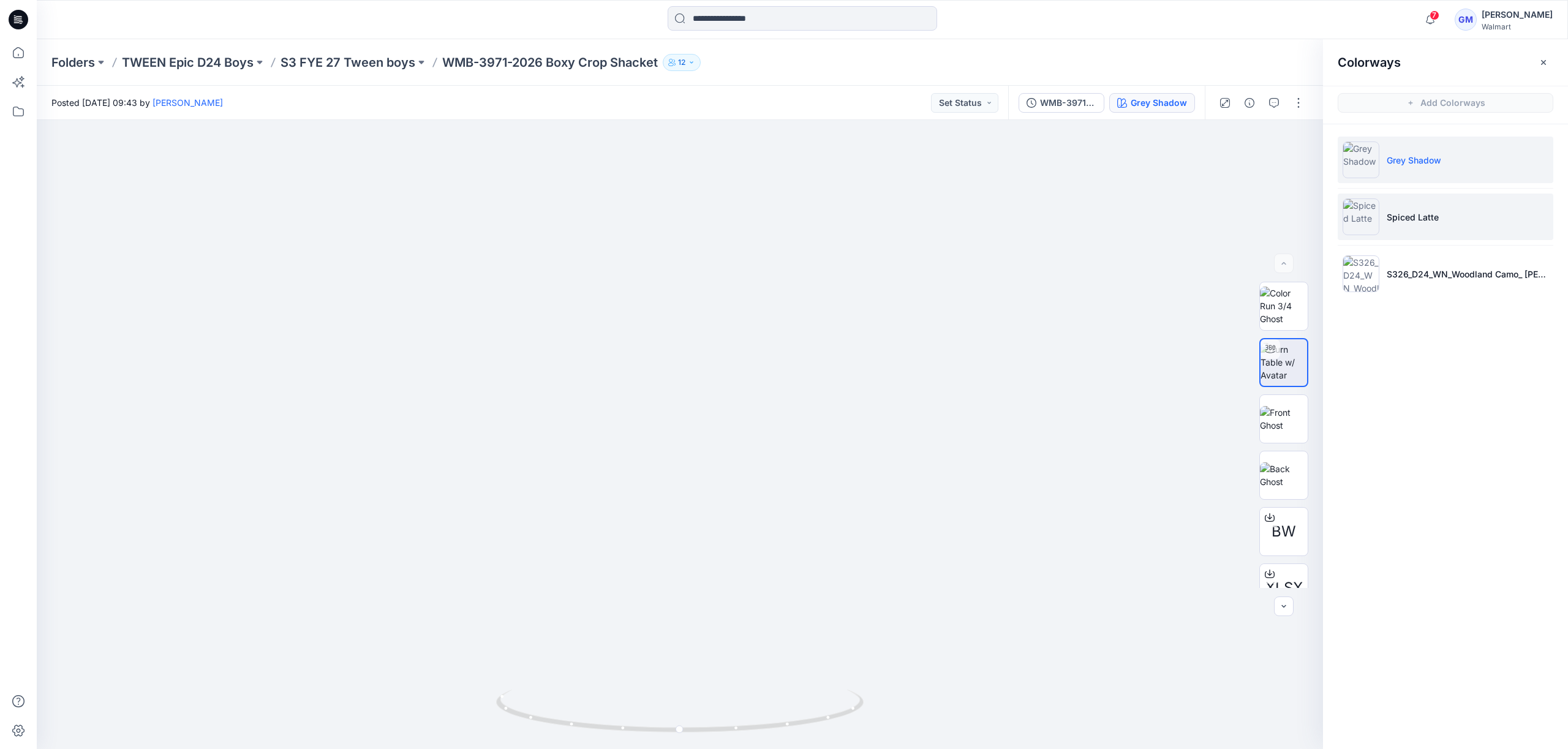
click at [1428, 216] on p "Spiced Latte" at bounding box center [1412, 217] width 52 height 13
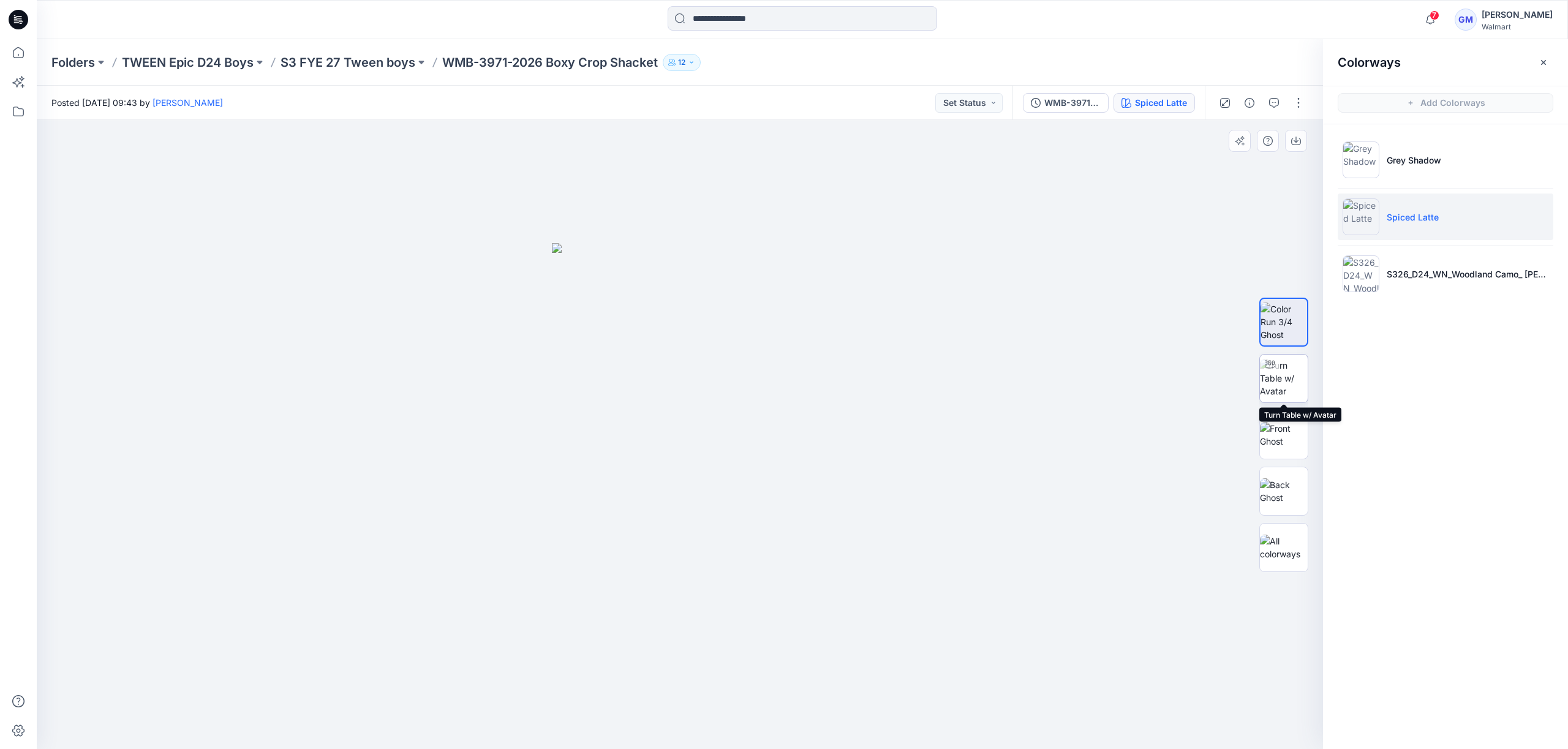
click at [1266, 369] on icon at bounding box center [1269, 364] width 10 height 10
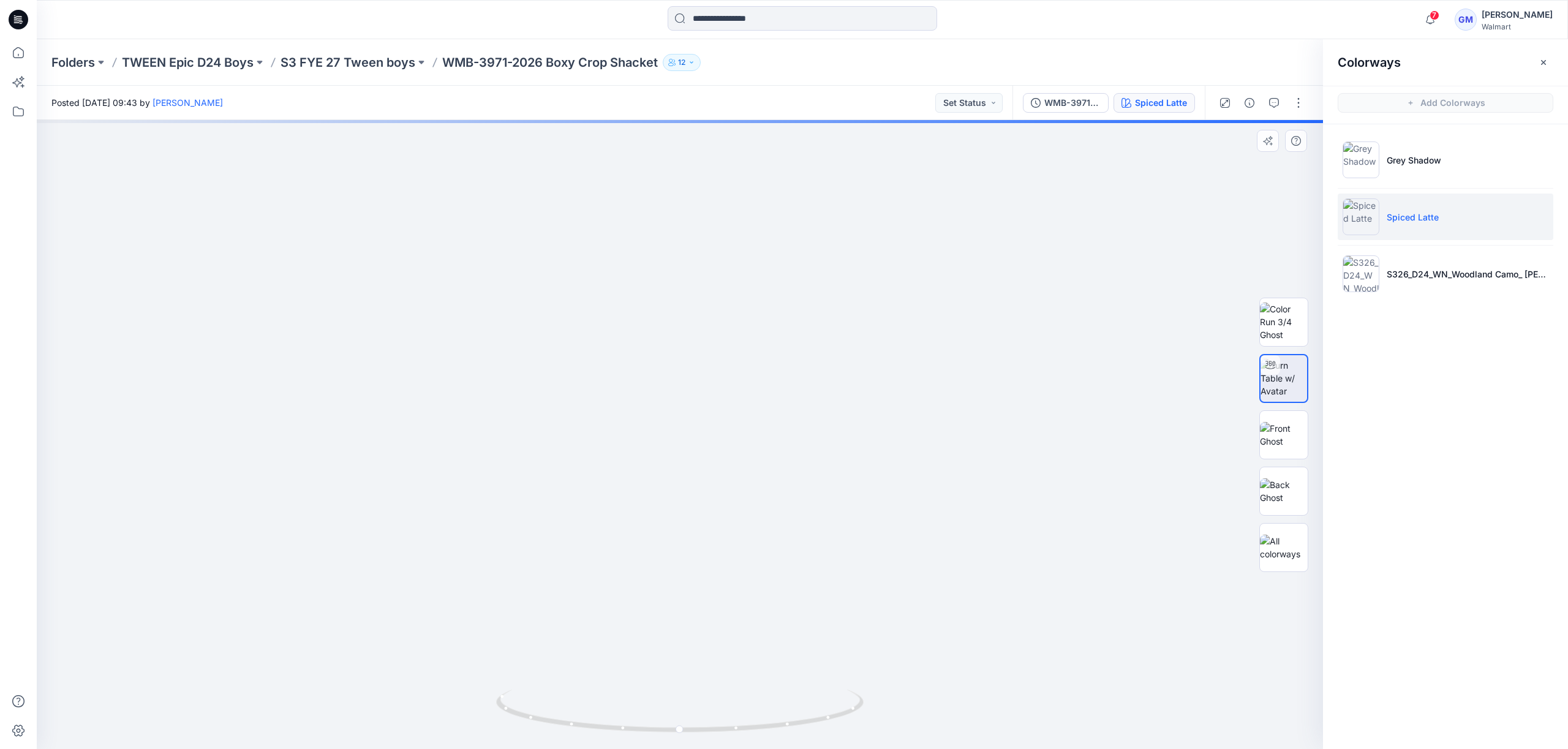
drag, startPoint x: 805, startPoint y: 373, endPoint x: 776, endPoint y: 492, distance: 122.5
click at [764, 489] on img at bounding box center [635, 30] width 2509 height 1439
drag, startPoint x: 773, startPoint y: 719, endPoint x: 762, endPoint y: 702, distance: 20.2
click at [756, 703] on icon at bounding box center [681, 712] width 371 height 46
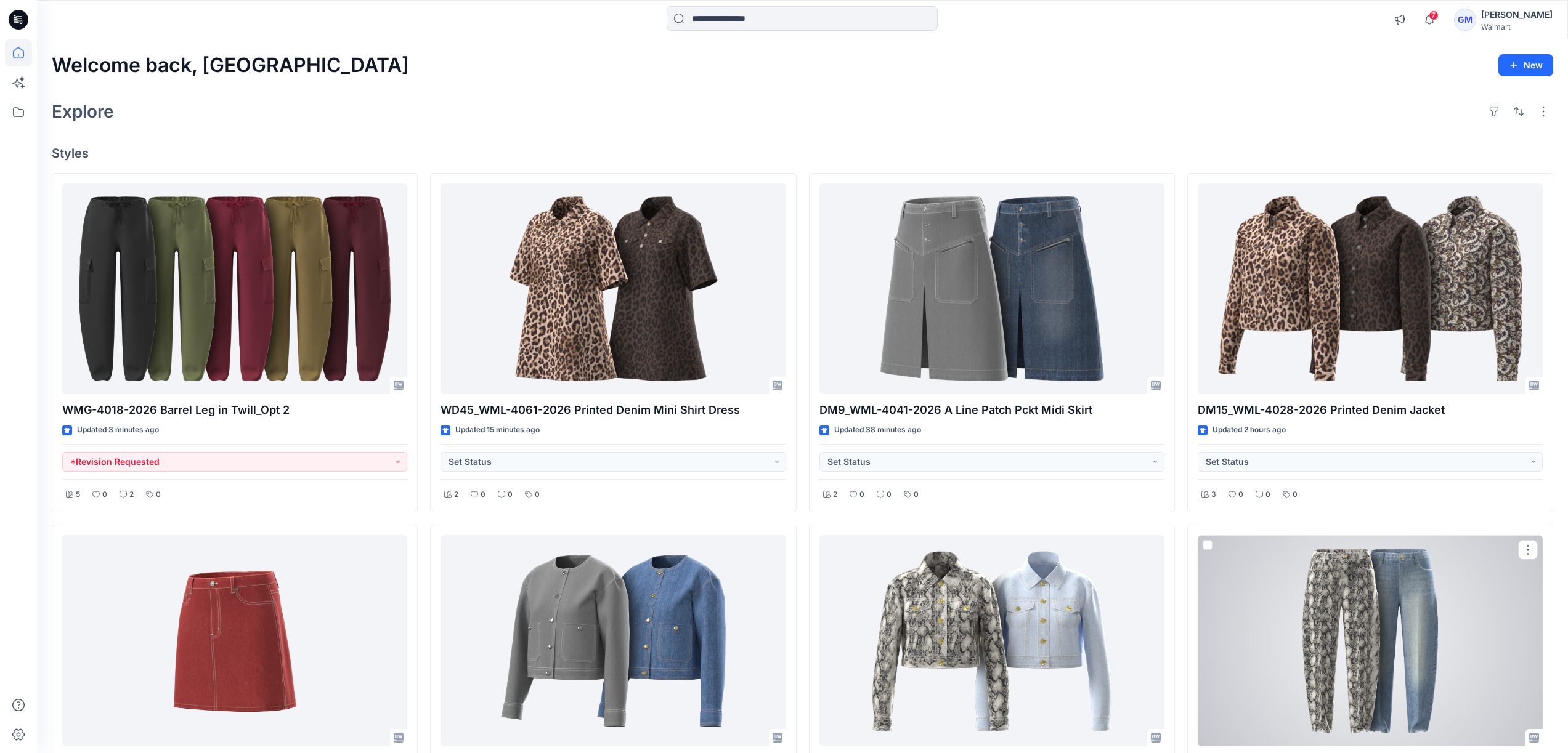
click at [1354, 613] on div at bounding box center [1370, 640] width 345 height 211
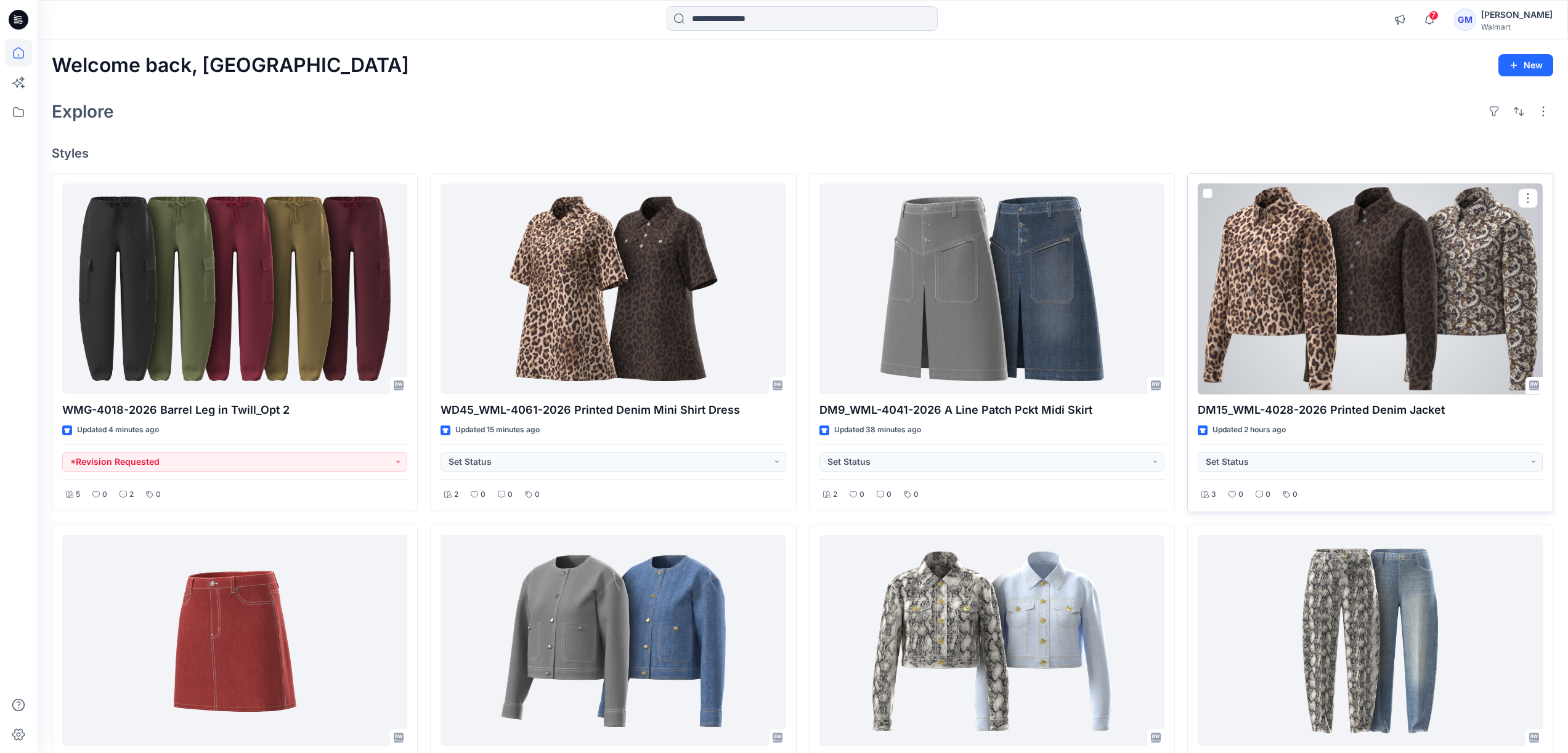
click at [1251, 260] on div at bounding box center [1370, 289] width 345 height 211
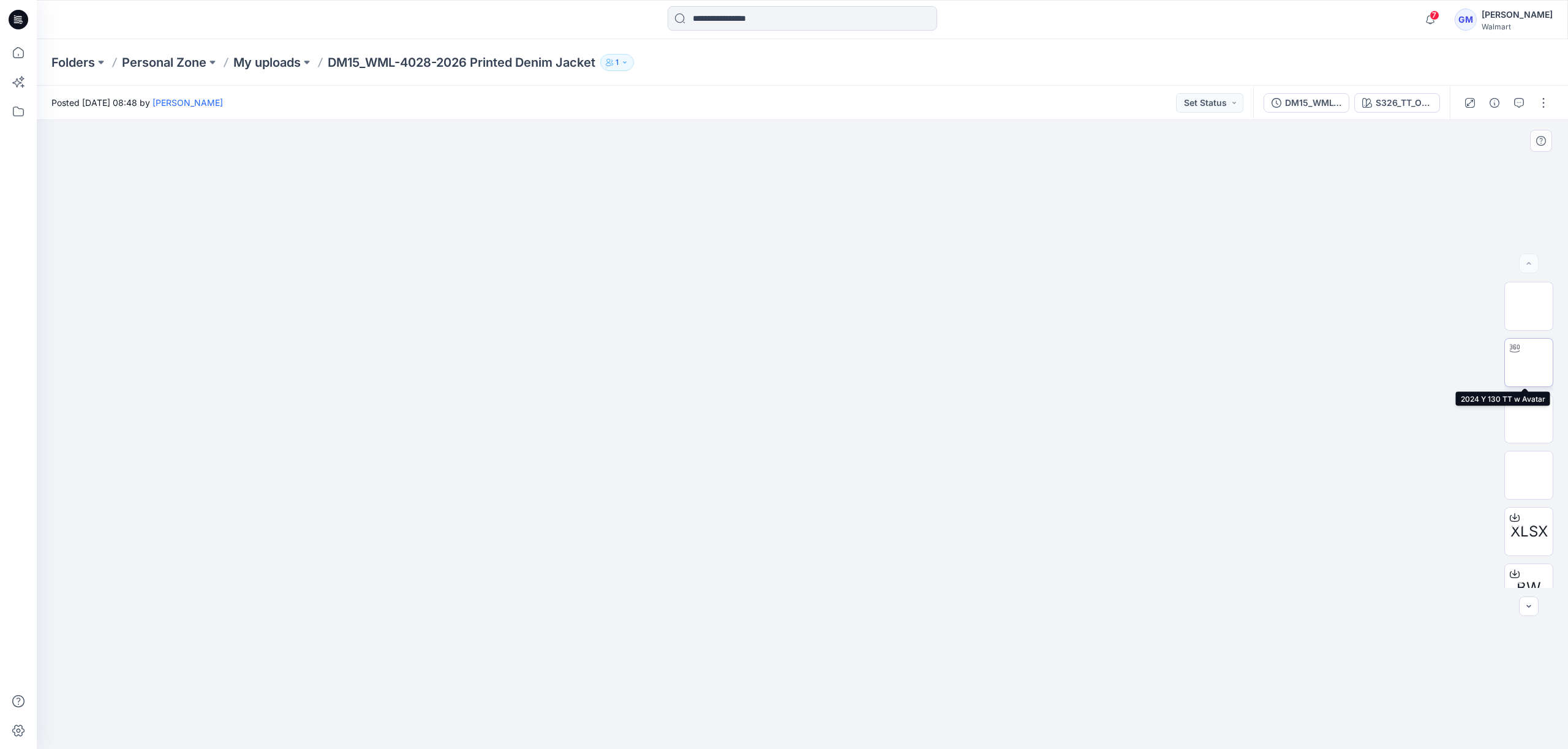
click at [1529, 362] on img at bounding box center [1529, 362] width 0 height 0
drag, startPoint x: 948, startPoint y: 704, endPoint x: 939, endPoint y: 707, distance: 9.5
click at [939, 707] on icon at bounding box center [803, 712] width 371 height 46
drag, startPoint x: 941, startPoint y: 713, endPoint x: 977, endPoint y: 695, distance: 40.2
click at [977, 695] on icon at bounding box center [803, 712] width 371 height 46
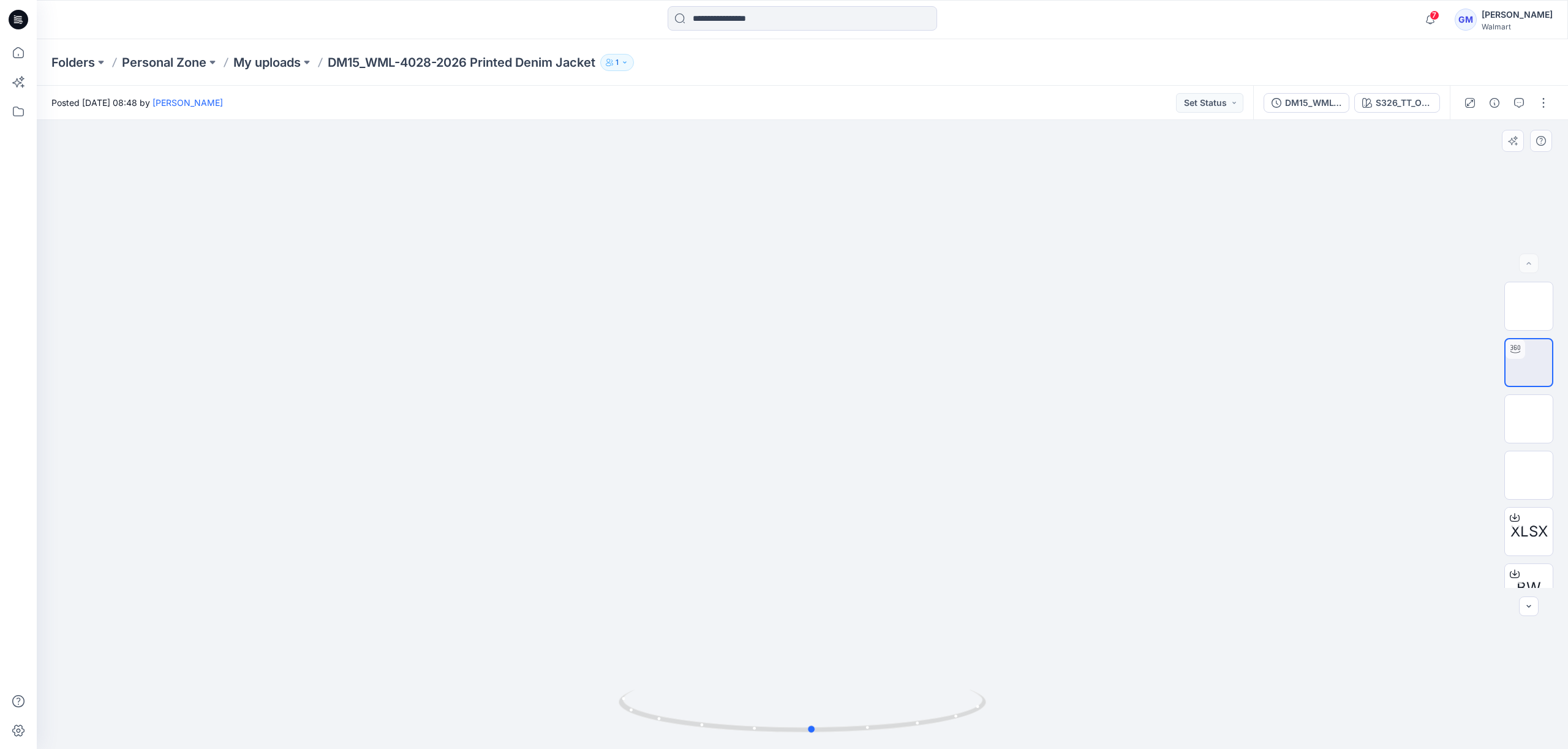
drag, startPoint x: 880, startPoint y: 722, endPoint x: 868, endPoint y: 643, distance: 79.9
click at [868, 643] on div at bounding box center [802, 434] width 1531 height 629
drag, startPoint x: 895, startPoint y: 724, endPoint x: 710, endPoint y: 688, distance: 188.5
click at [710, 688] on div at bounding box center [802, 717] width 368 height 61
drag, startPoint x: 737, startPoint y: 737, endPoint x: 935, endPoint y: 720, distance: 198.7
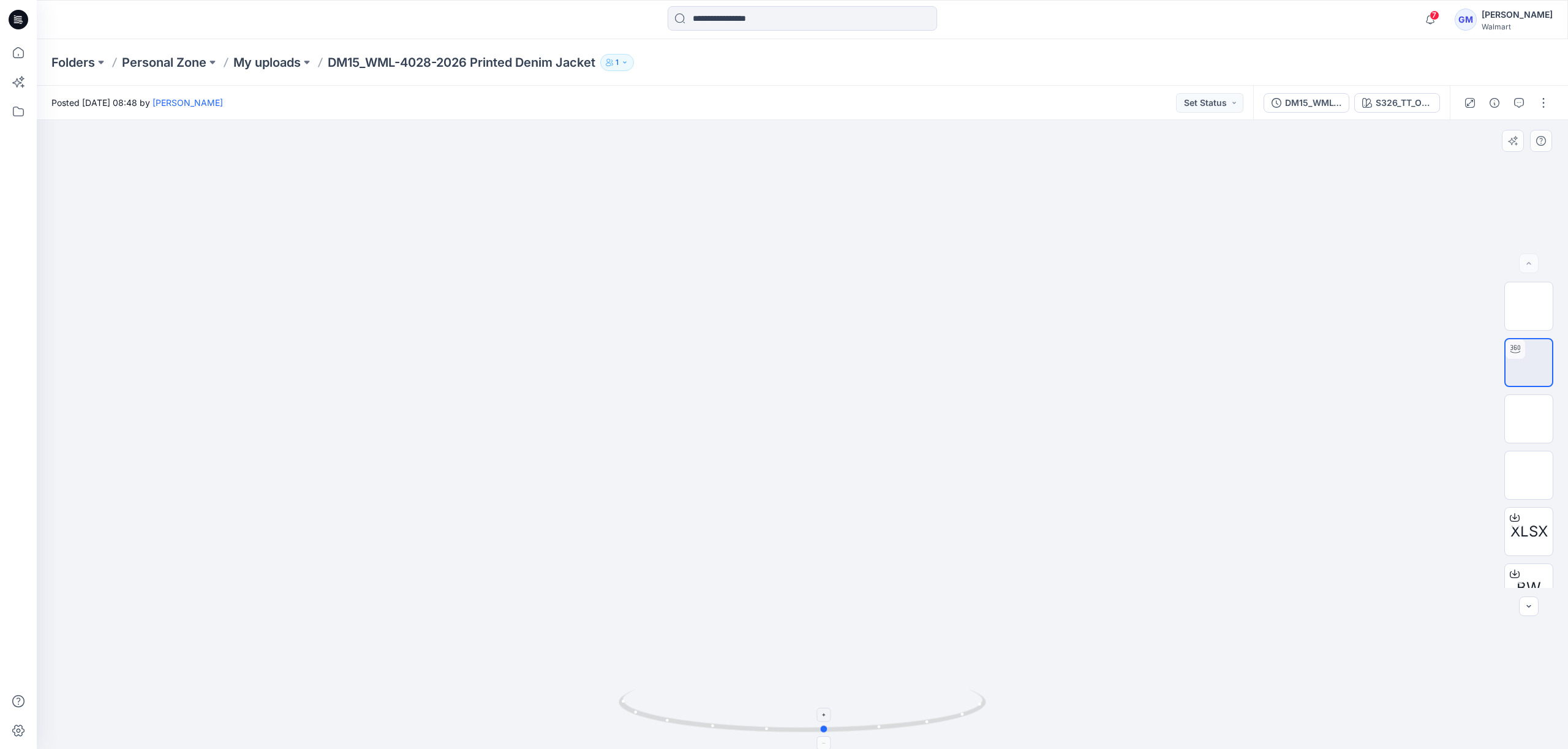
click at [935, 720] on div at bounding box center [802, 717] width 368 height 61
click at [22, 54] on icon at bounding box center [18, 52] width 27 height 27
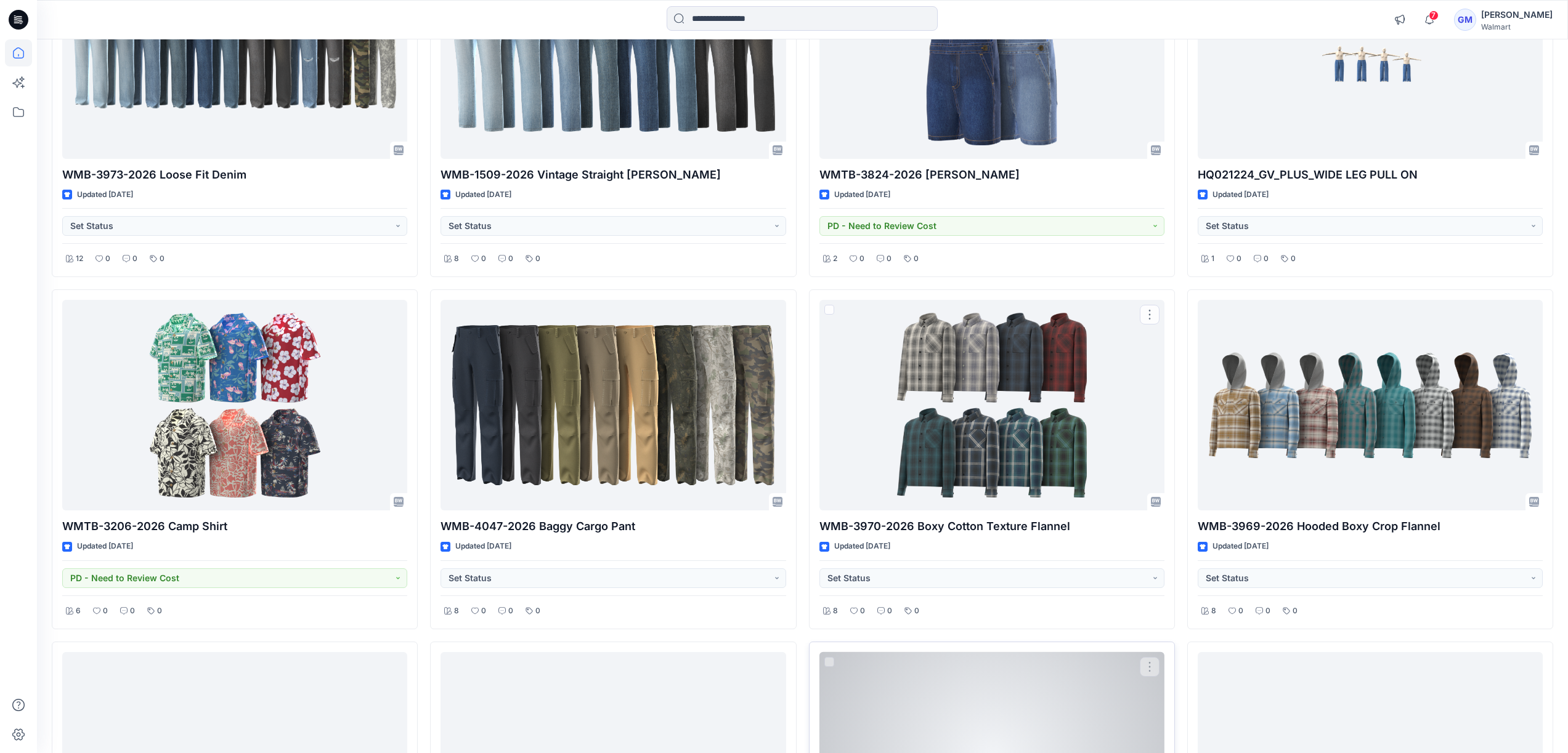
scroll to position [7916, 0]
